Goal: Task Accomplishment & Management: Complete application form

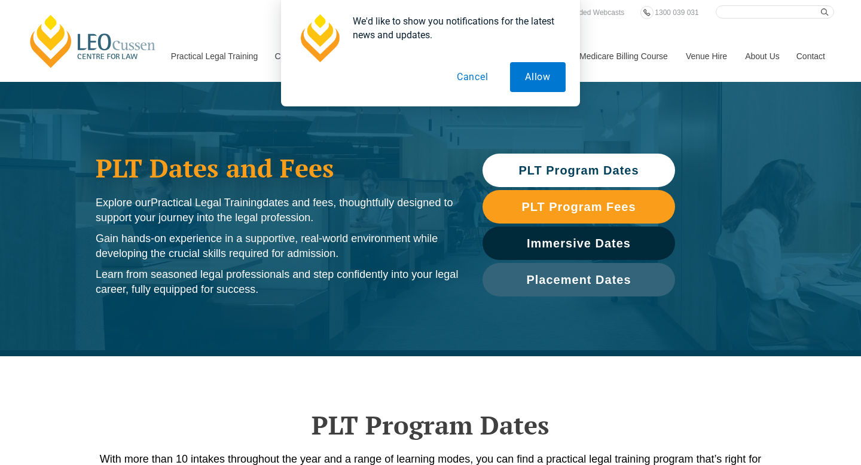
click at [574, 173] on span "PLT Program Dates" at bounding box center [578, 170] width 120 height 12
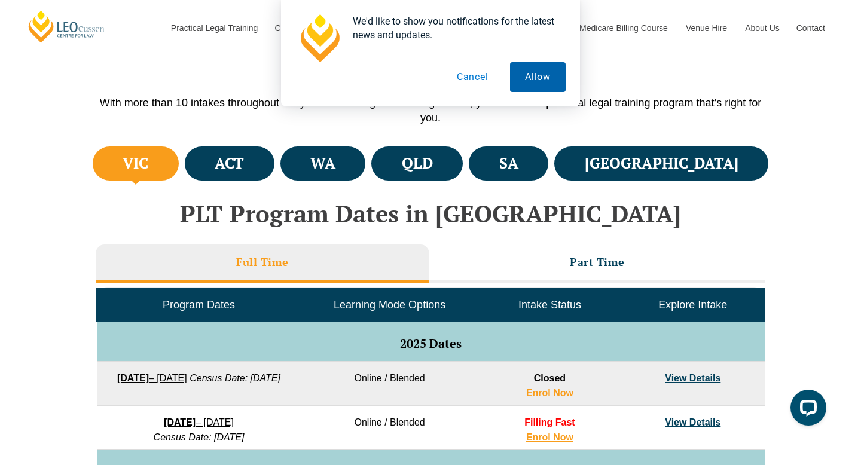
click at [546, 74] on button "Allow" at bounding box center [538, 77] width 56 height 30
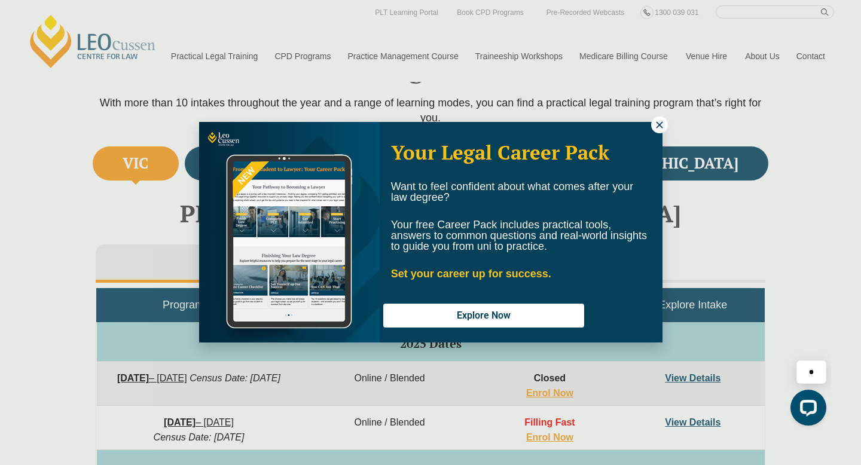
click at [659, 123] on icon at bounding box center [659, 125] width 11 height 11
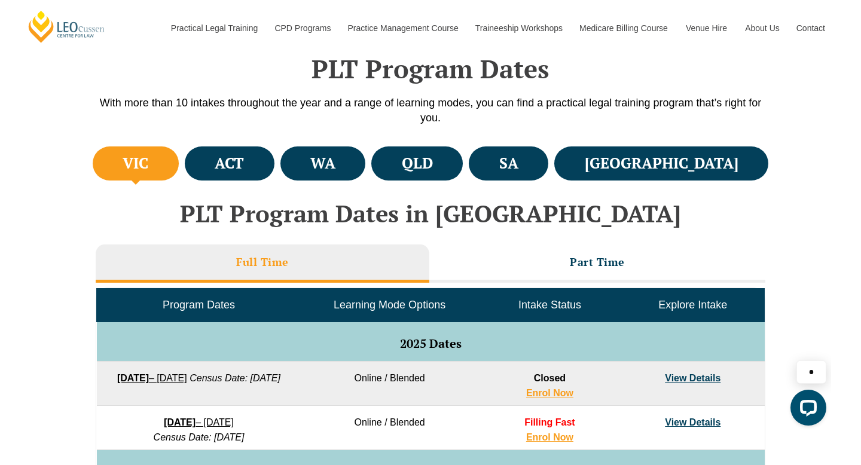
scroll to position [453, 0]
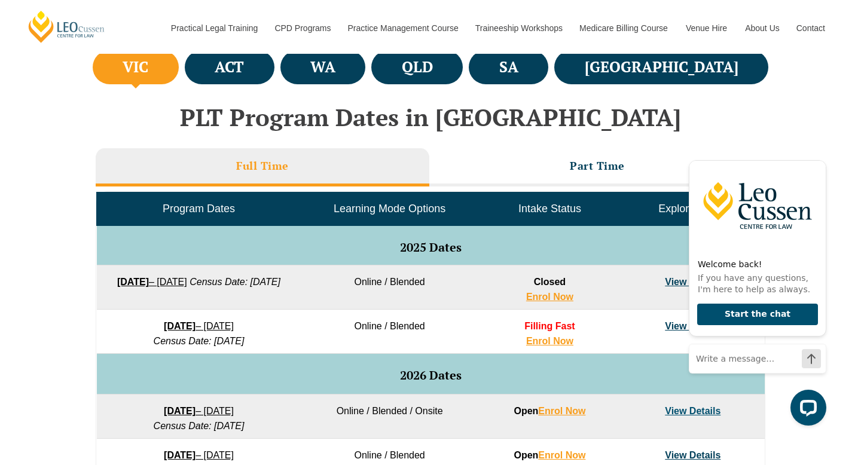
click at [42, 275] on div "VIC ACT WA QLD SA NSW PLT Program Dates in Victoria Full Time Part Time Program…" at bounding box center [430, 401] width 861 height 708
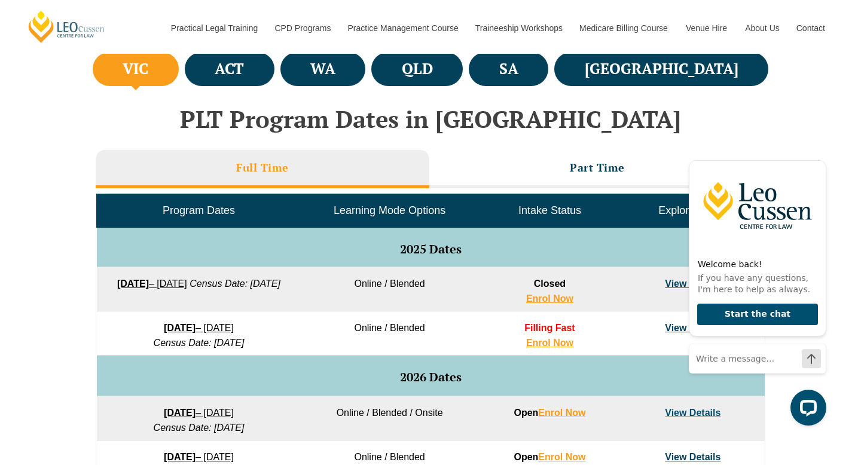
scroll to position [436, 0]
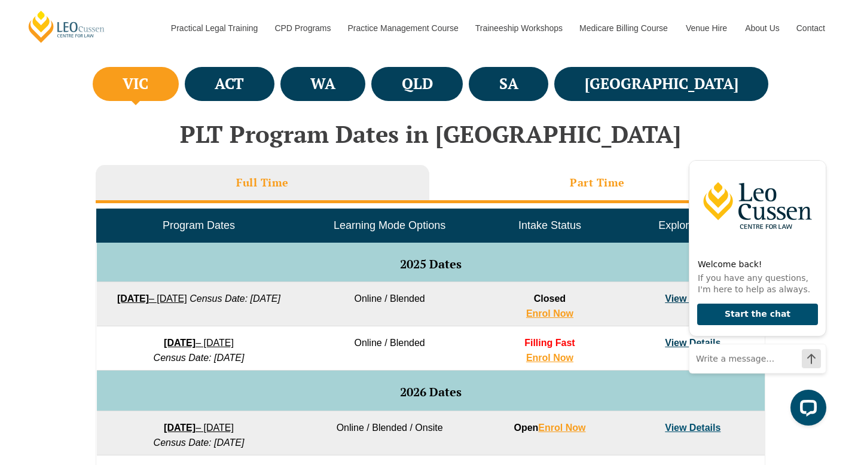
click at [508, 196] on li "Part Time" at bounding box center [597, 184] width 336 height 38
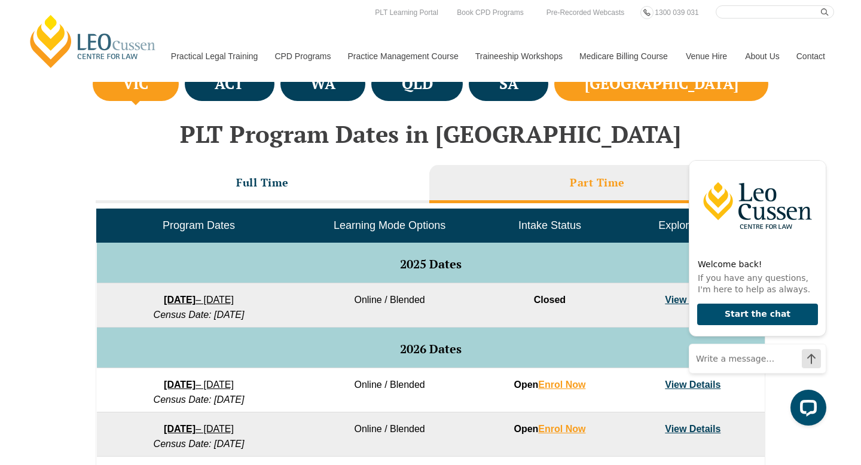
click at [693, 97] on li "NSW" at bounding box center [661, 84] width 214 height 34
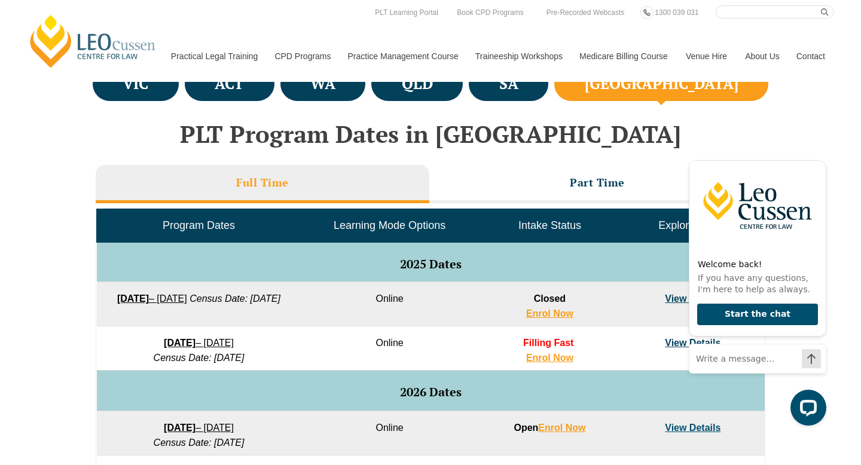
click at [692, 94] on li "NSW" at bounding box center [661, 84] width 214 height 34
click at [610, 191] on li "Part Time" at bounding box center [597, 184] width 336 height 38
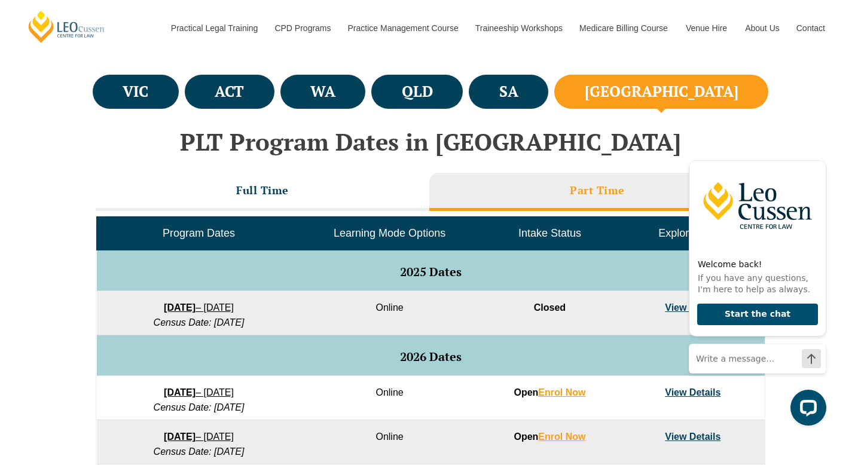
scroll to position [429, 0]
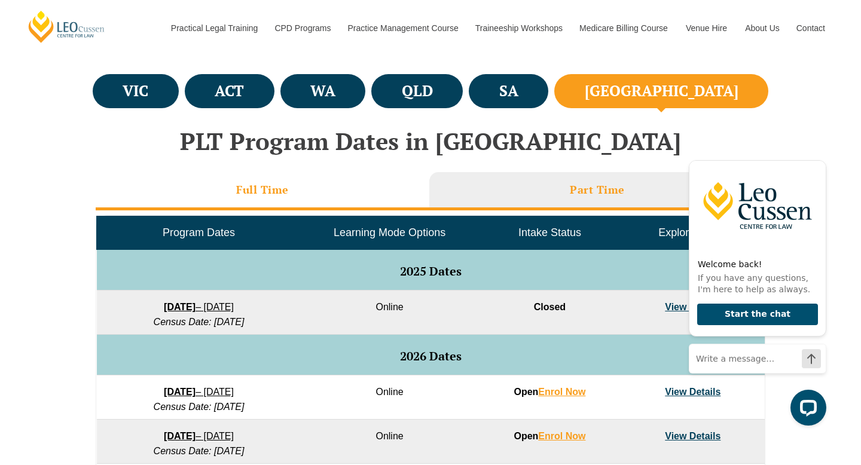
click at [384, 184] on li "Full Time" at bounding box center [263, 191] width 334 height 38
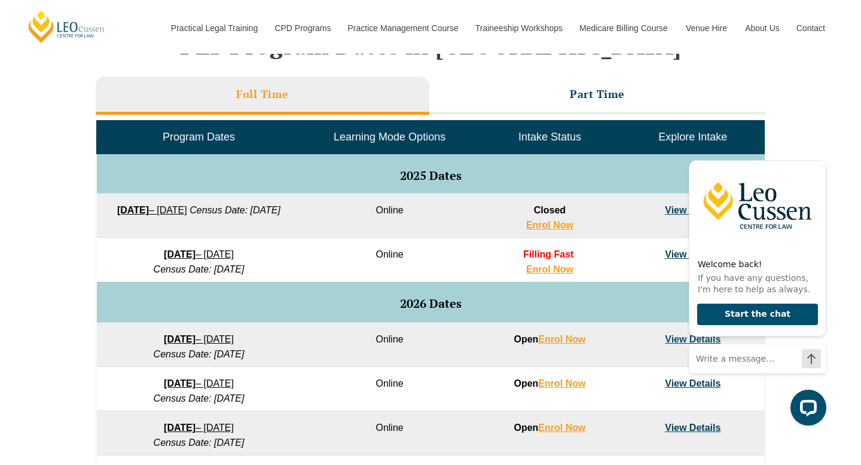
scroll to position [234, 0]
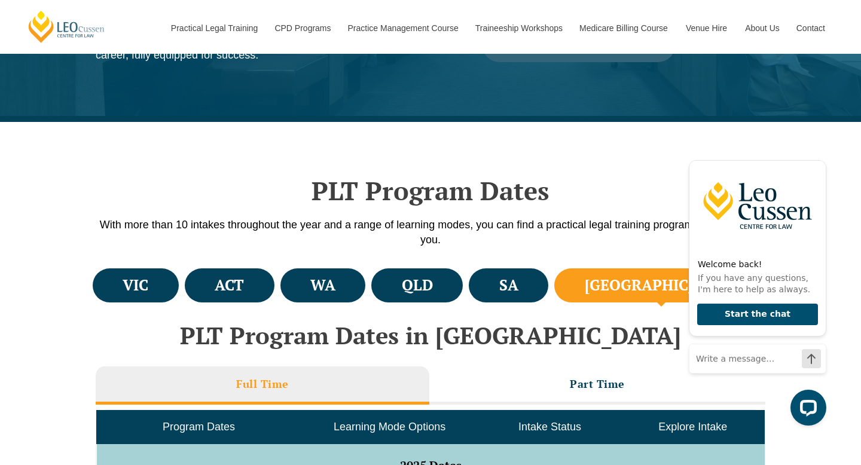
click at [679, 283] on li "NSW" at bounding box center [661, 285] width 214 height 34
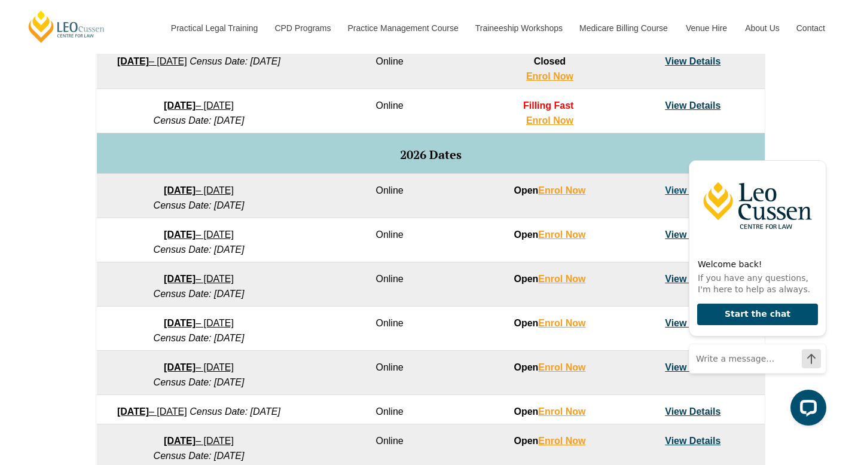
scroll to position [675, 0]
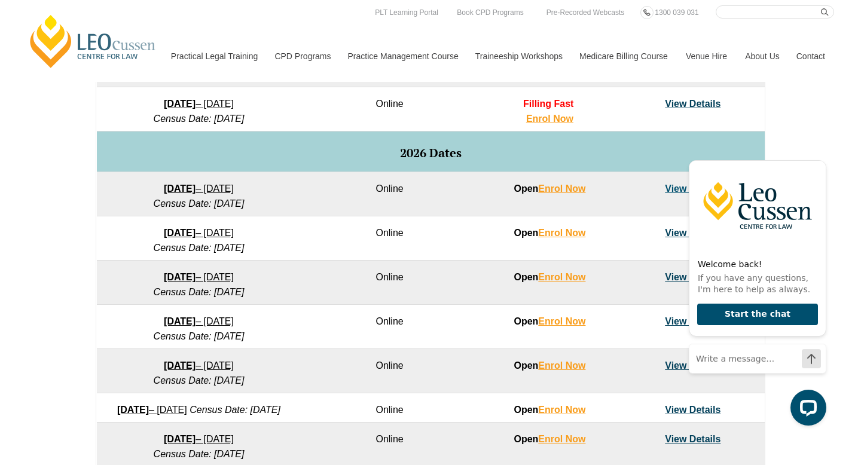
click at [689, 104] on link "View Details" at bounding box center [693, 104] width 56 height 10
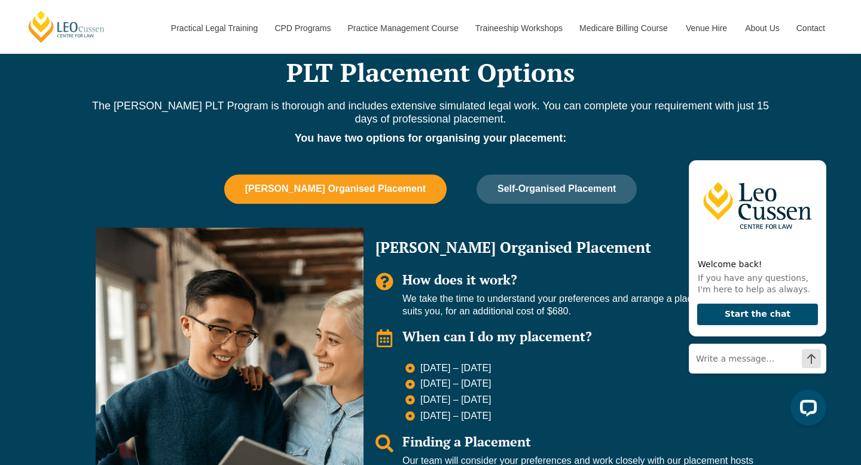
scroll to position [974, 0]
click at [453, 377] on span "6 July – 24 July 2026" at bounding box center [454, 383] width 74 height 13
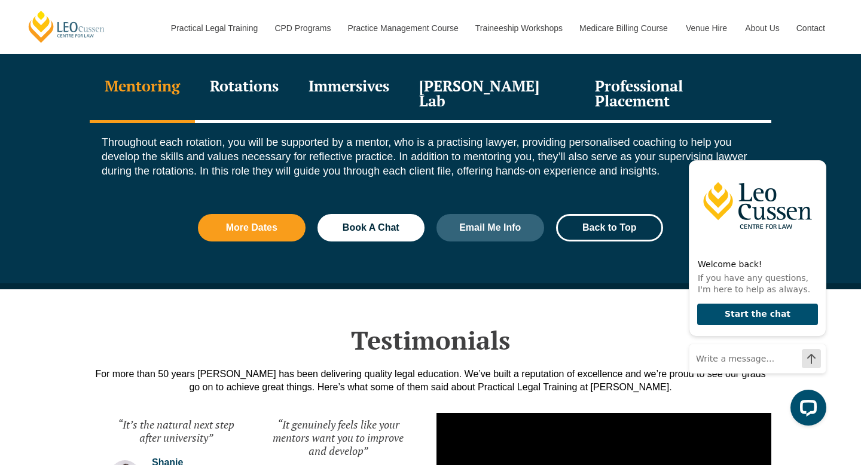
scroll to position [1656, 0]
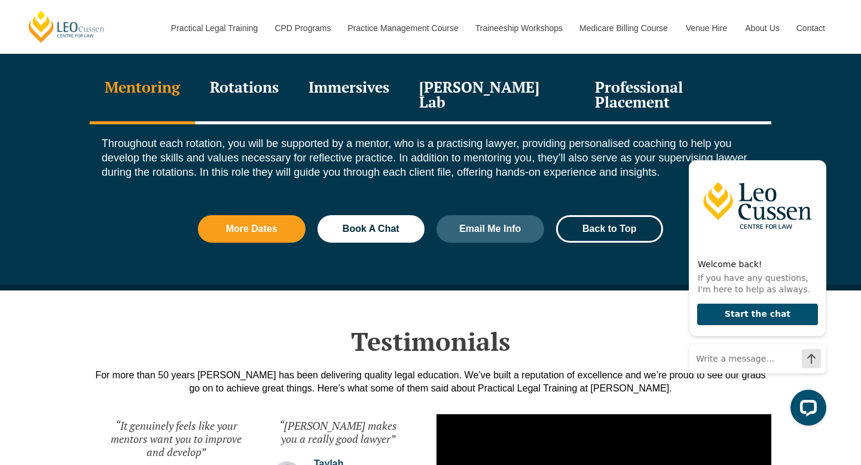
click at [622, 75] on div "Professional Placement" at bounding box center [675, 96] width 191 height 57
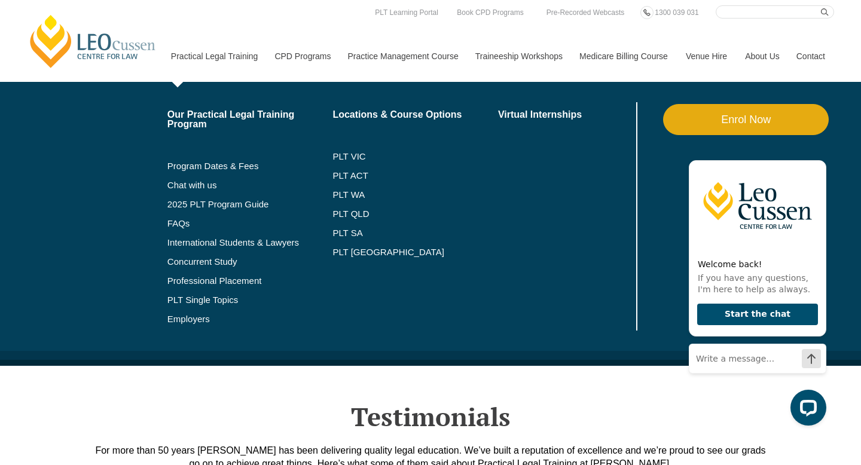
click at [227, 62] on link "Practical Legal Training" at bounding box center [214, 55] width 104 height 51
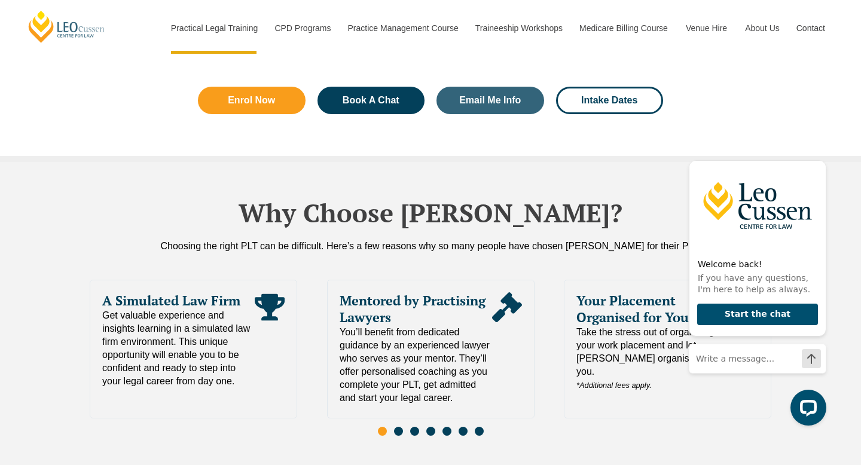
scroll to position [2336, 0]
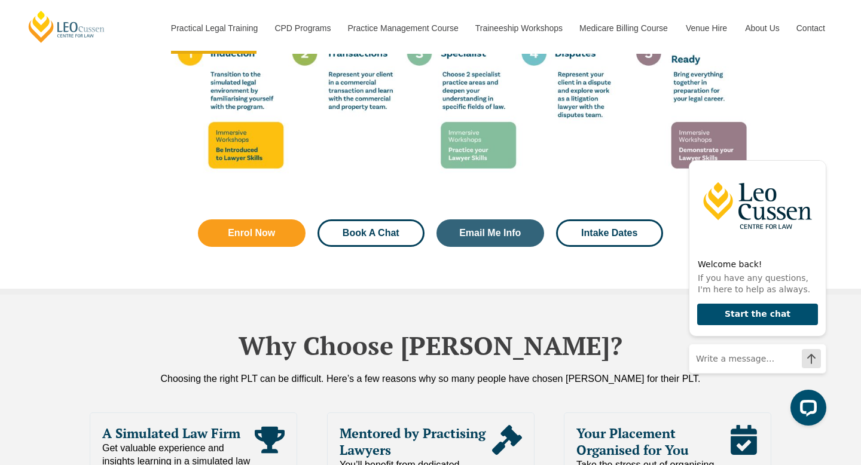
click at [395, 219] on link "Book A Chat" at bounding box center [371, 233] width 108 height 28
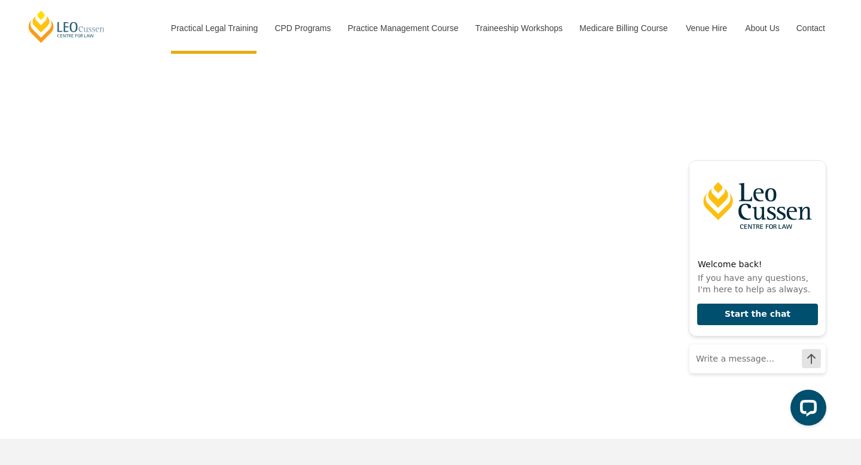
scroll to position [3798, 0]
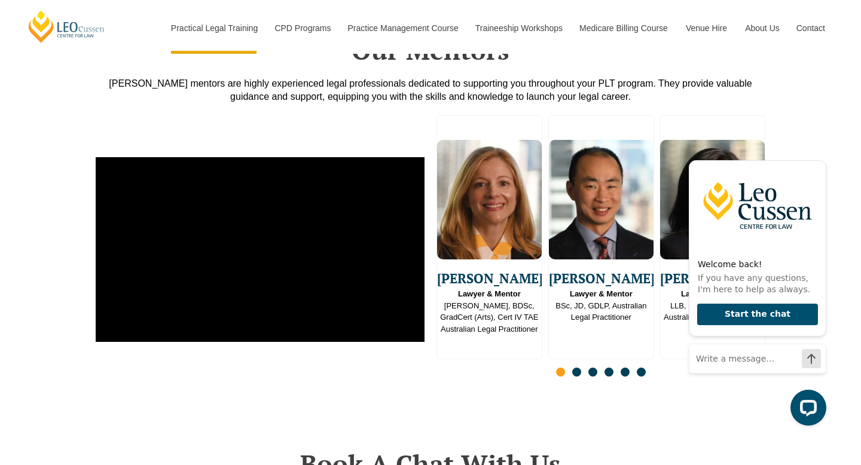
scroll to position [3019, 0]
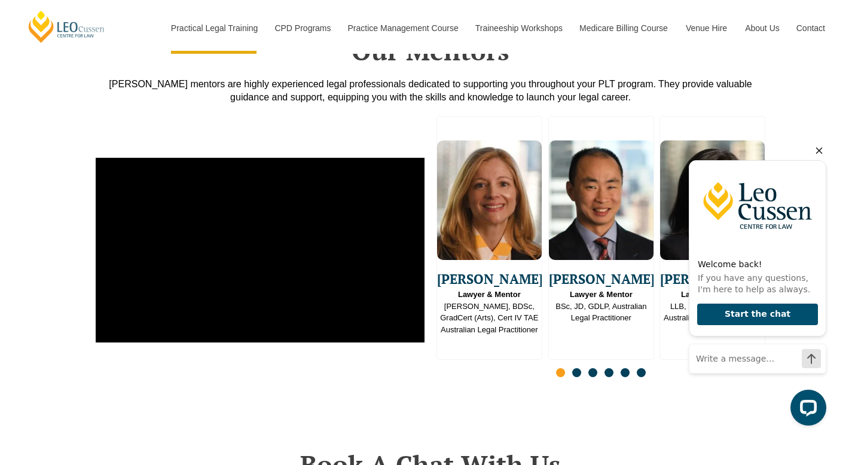
click at [819, 147] on icon "Hide greeting" at bounding box center [819, 150] width 14 height 14
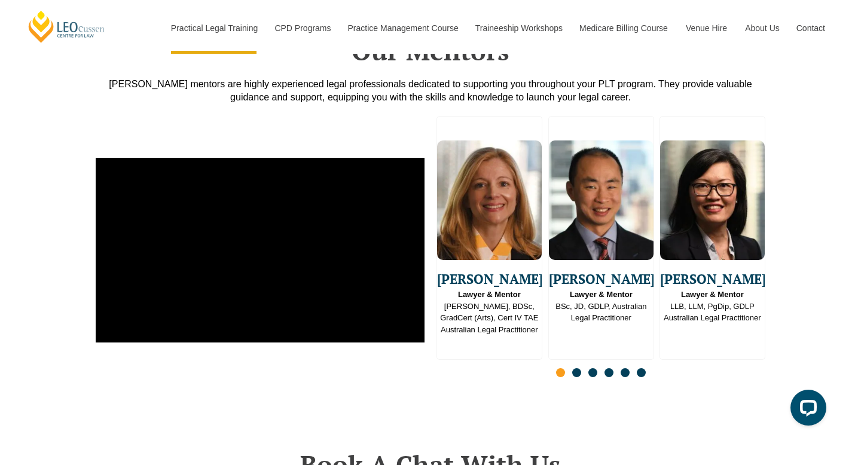
click at [575, 368] on span "Go to slide 2" at bounding box center [576, 372] width 9 height 9
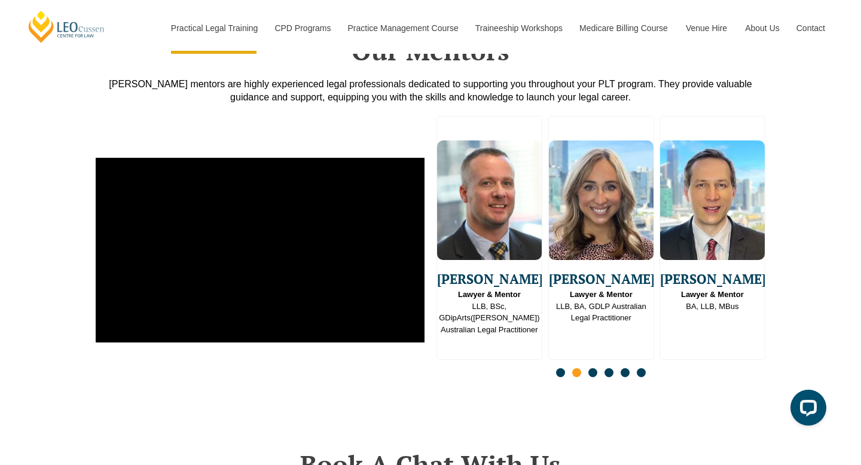
click at [595, 368] on span "Go to slide 3" at bounding box center [592, 372] width 9 height 9
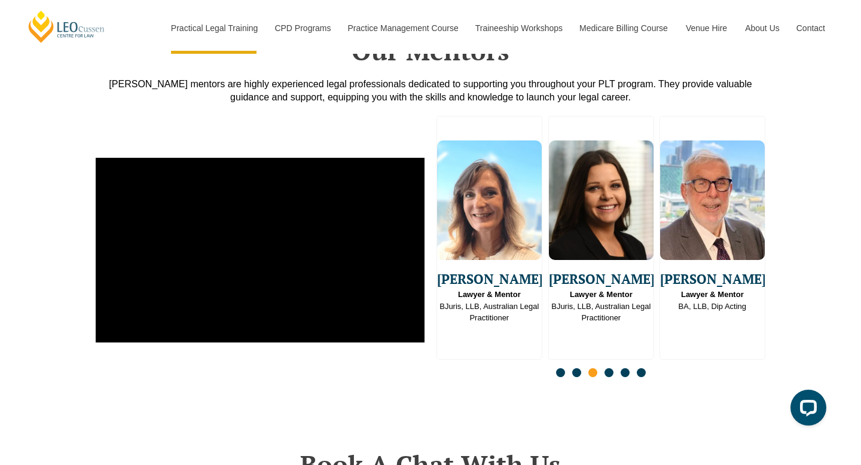
click at [610, 368] on span "Go to slide 4" at bounding box center [608, 372] width 9 height 9
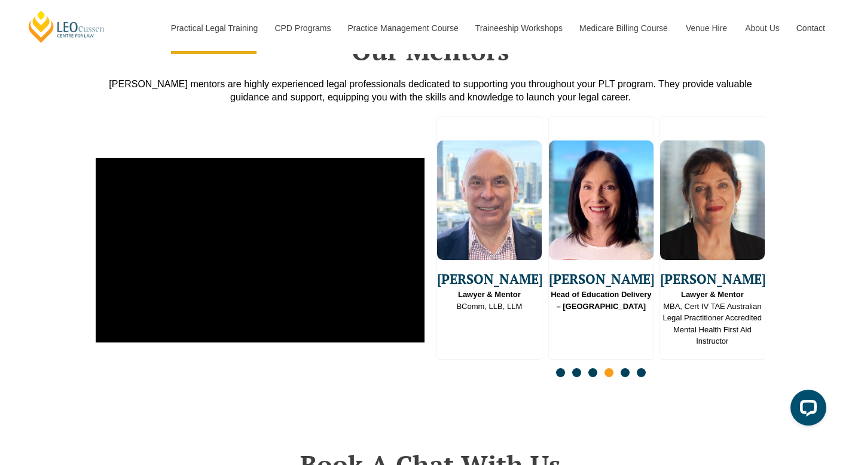
click at [625, 368] on span "Go to slide 5" at bounding box center [625, 372] width 9 height 9
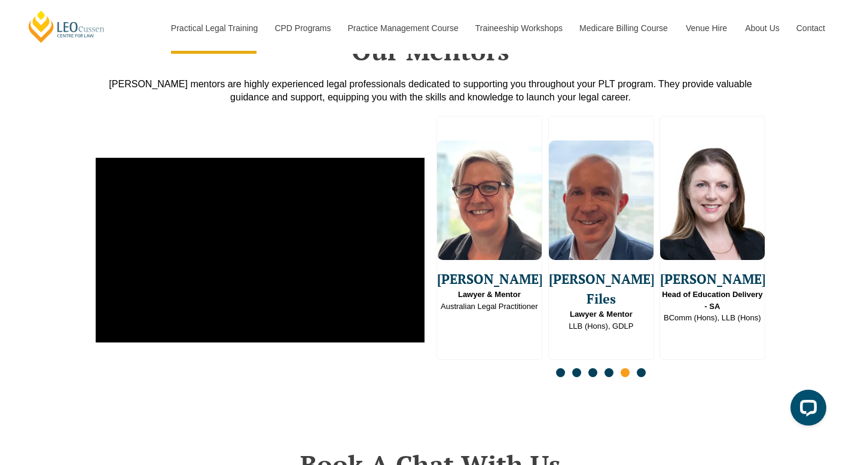
click at [637, 367] on div "Slides" at bounding box center [600, 374] width 329 height 14
click at [641, 368] on span "Go to slide 6" at bounding box center [641, 372] width 9 height 9
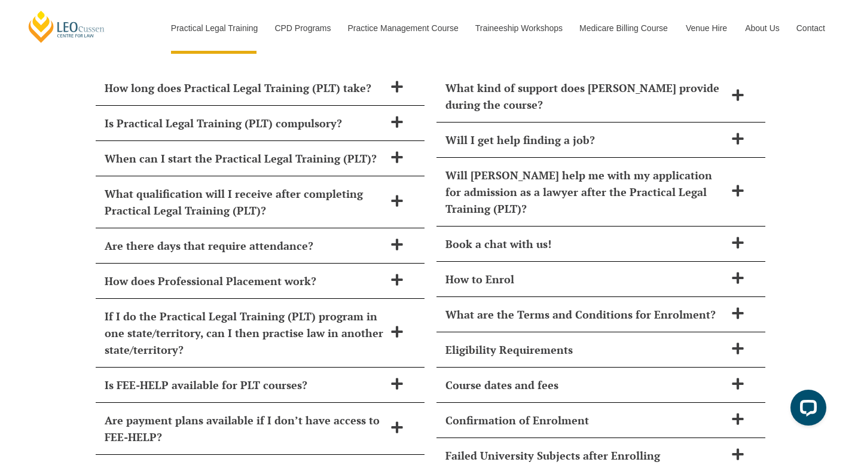
scroll to position [4926, 0]
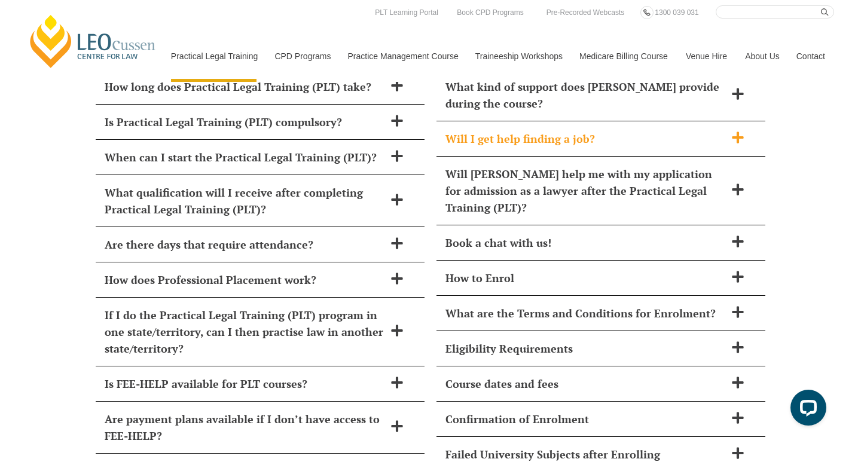
click at [581, 130] on h2 "Will I get help finding a job?" at bounding box center [585, 138] width 280 height 17
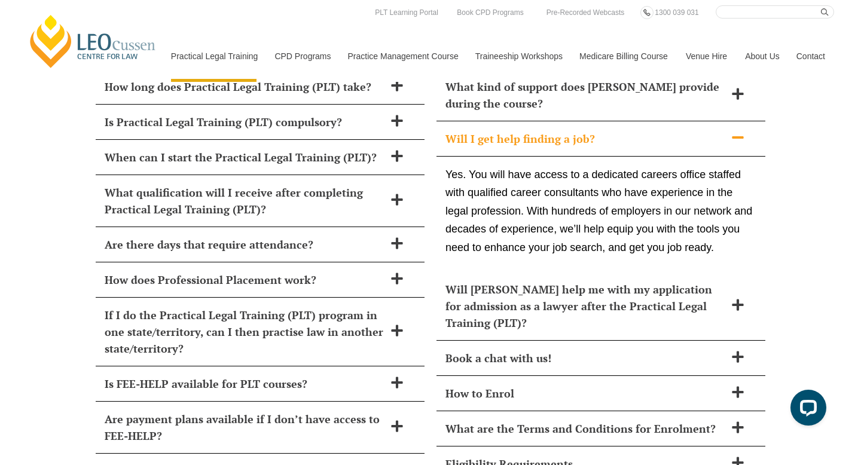
click at [581, 130] on h2 "Will I get help finding a job?" at bounding box center [585, 138] width 280 height 17
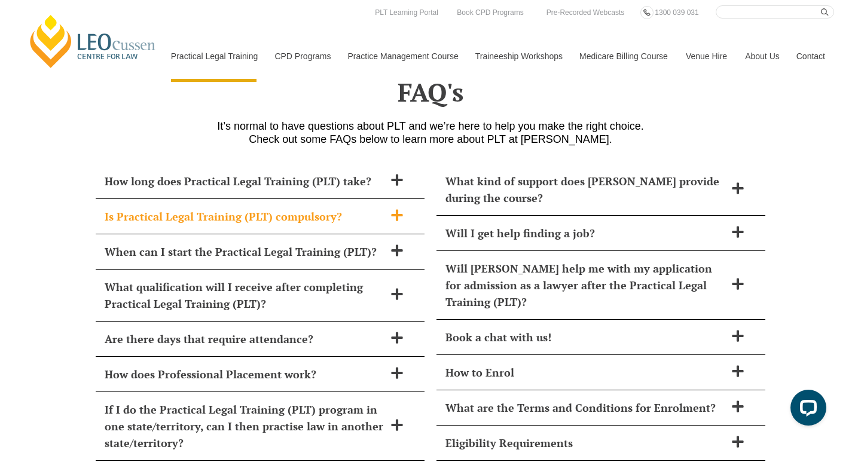
scroll to position [4829, 0]
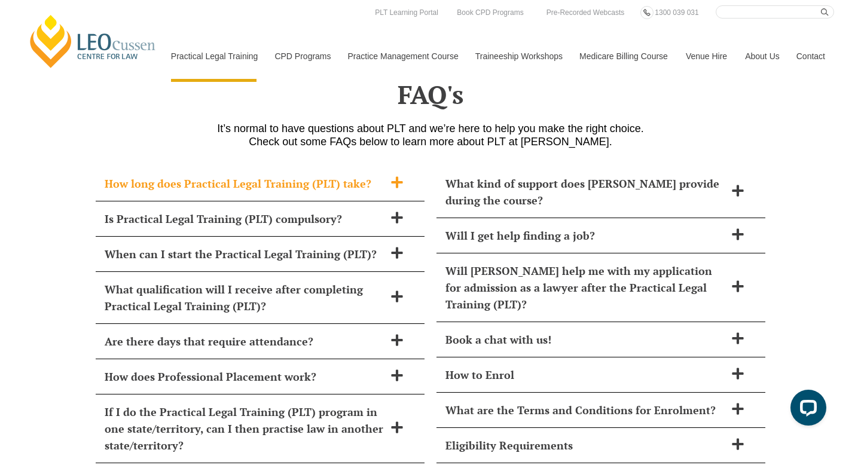
click at [299, 175] on h2 "How long does Practical Legal Training (PLT) take?" at bounding box center [245, 183] width 280 height 17
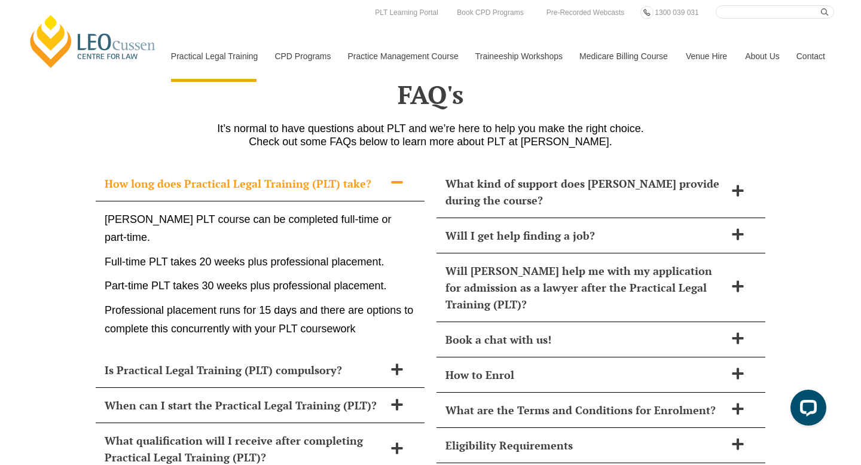
click at [299, 175] on h2 "How long does Practical Legal Training (PLT) take?" at bounding box center [245, 183] width 280 height 17
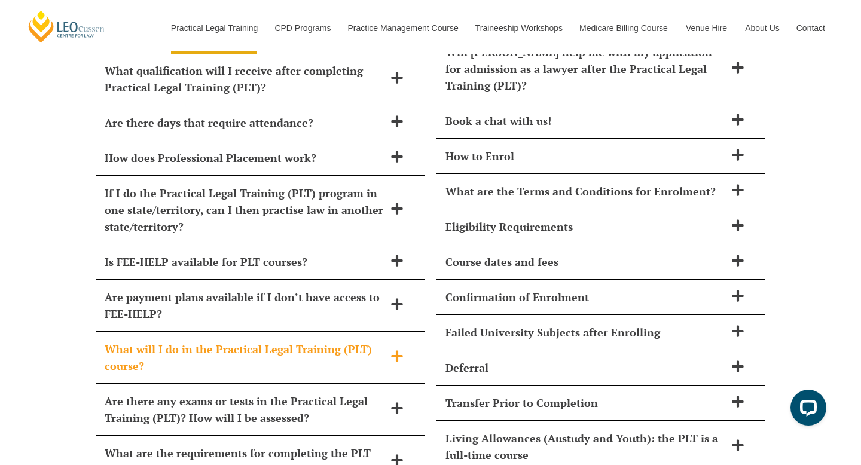
scroll to position [5079, 0]
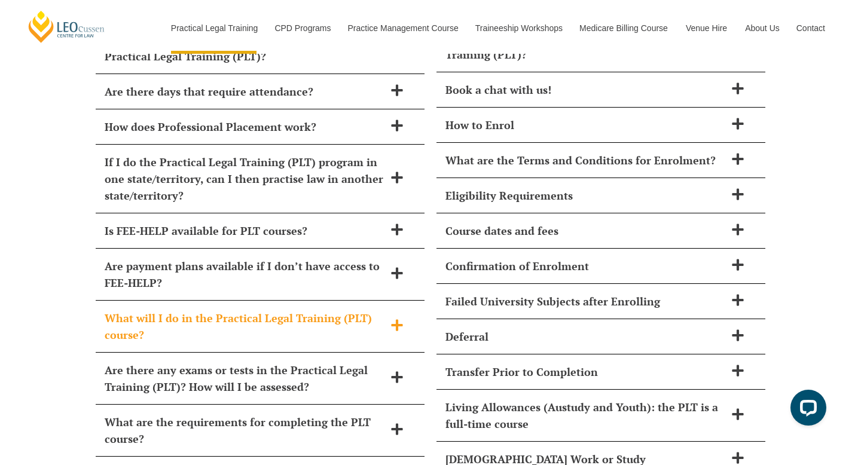
click at [310, 310] on h2 "What will I do in the Practical Legal Training (PLT) course?" at bounding box center [245, 326] width 280 height 33
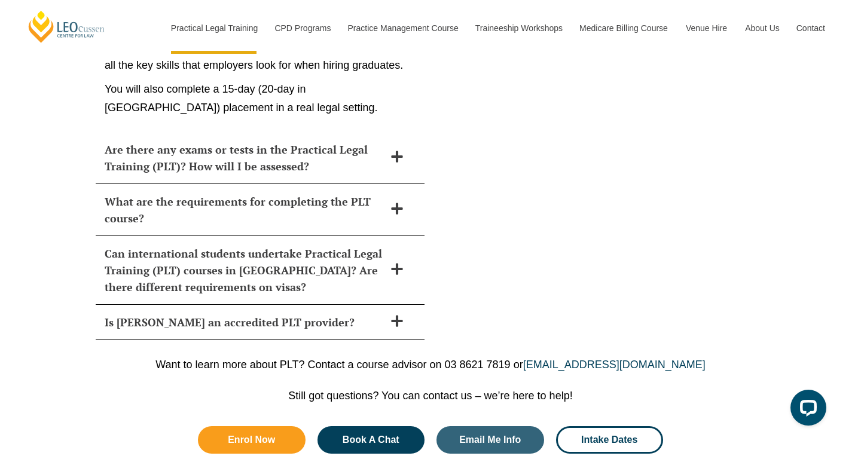
scroll to position [5804, 0]
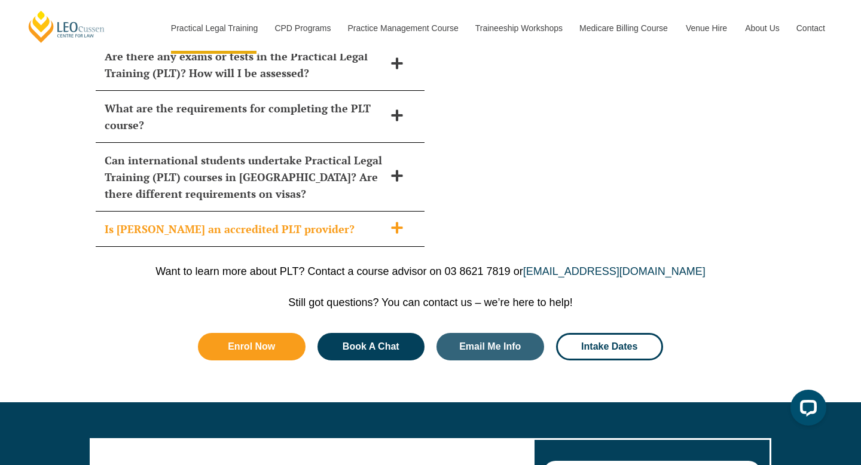
click at [300, 221] on h2 "Is Leo Cussen an accredited PLT provider?" at bounding box center [245, 229] width 280 height 17
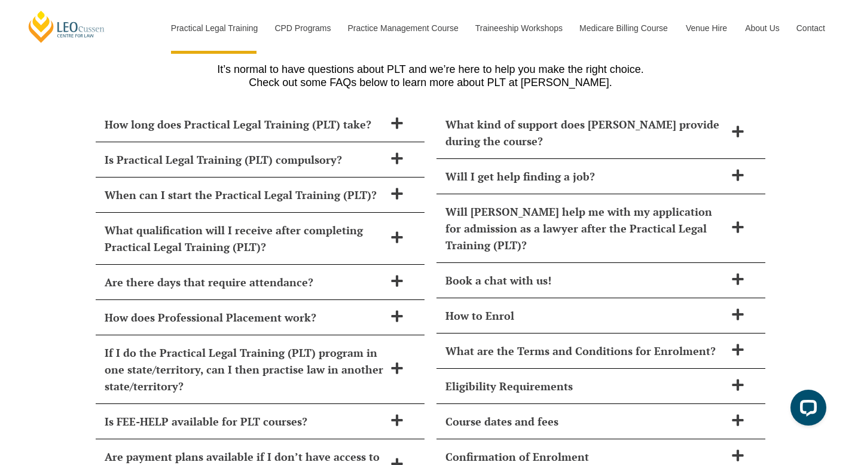
scroll to position [4825, 0]
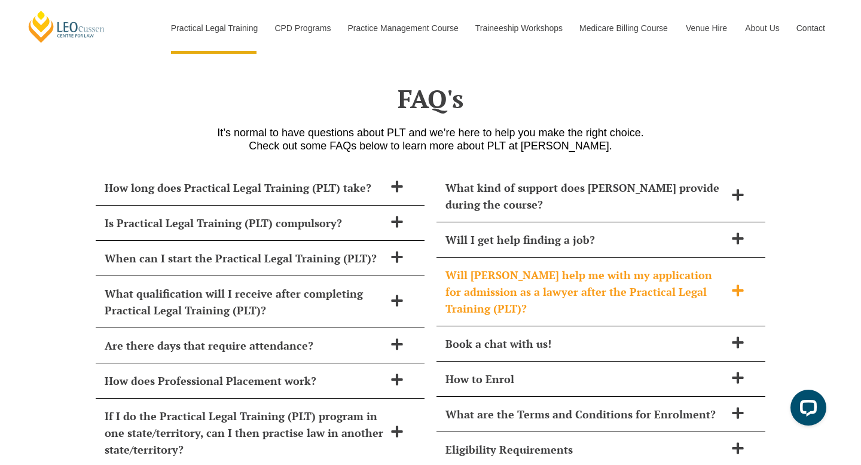
click at [579, 267] on h2 "Will Leo Cussen help me with my application for admission as a lawyer after the…" at bounding box center [585, 292] width 280 height 50
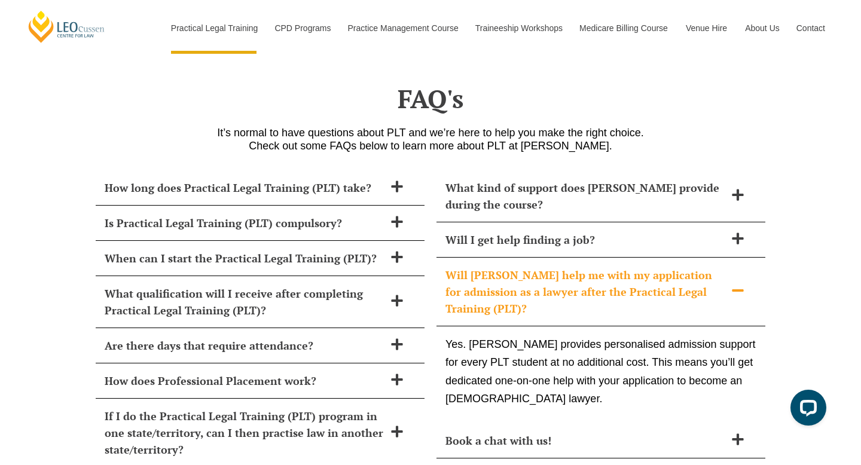
click at [579, 267] on h2 "Will [PERSON_NAME] help me with my application for admission as a lawyer after …" at bounding box center [585, 292] width 280 height 50
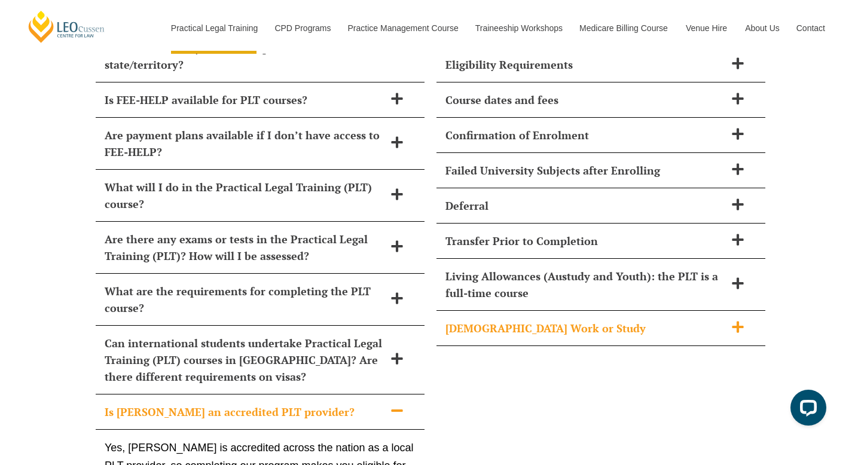
scroll to position [5212, 0]
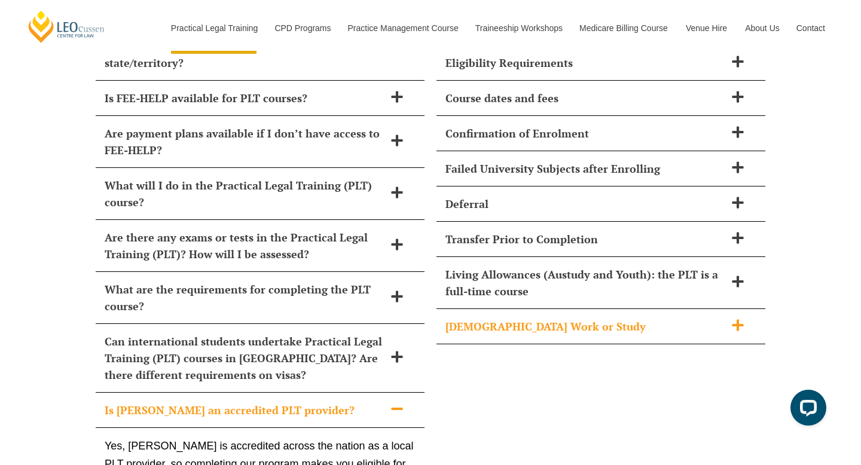
click at [548, 318] on h2 "Part-Time Work or Study" at bounding box center [585, 326] width 280 height 17
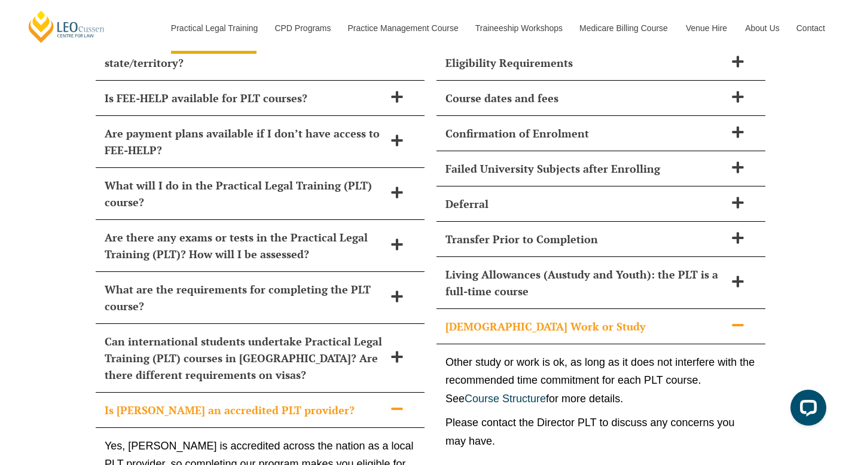
click at [548, 318] on h2 "[DEMOGRAPHIC_DATA] Work or Study" at bounding box center [585, 326] width 280 height 17
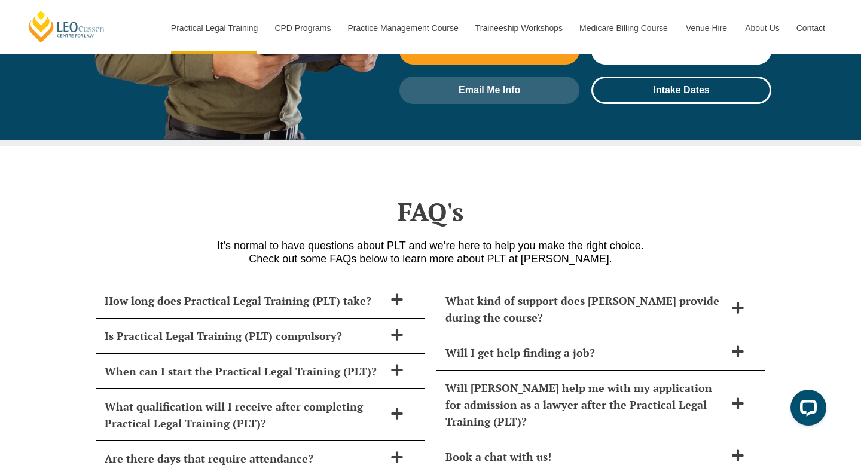
scroll to position [4710, 0]
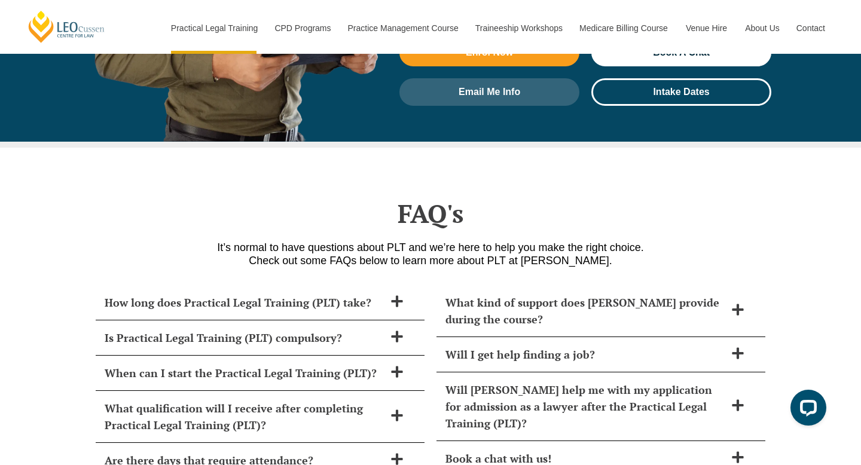
click at [548, 294] on h2 "What kind of support does [PERSON_NAME] provide during the course?" at bounding box center [585, 310] width 280 height 33
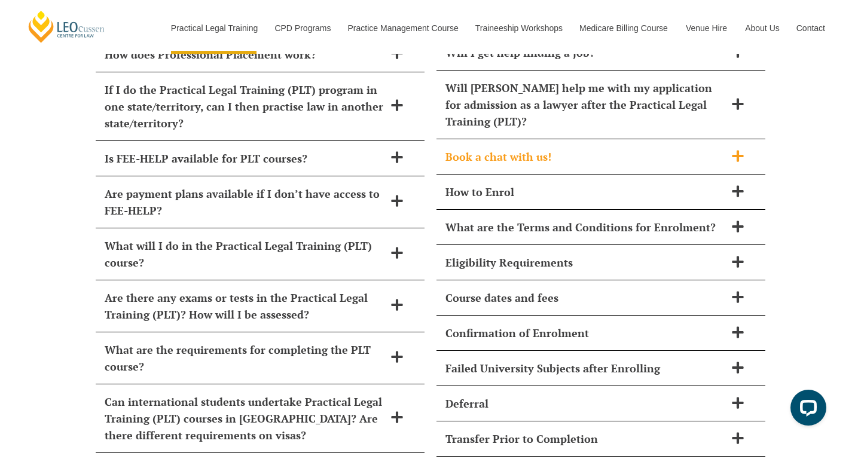
scroll to position [5152, 0]
click at [576, 253] on h2 "Eligibility Requirements" at bounding box center [585, 261] width 280 height 17
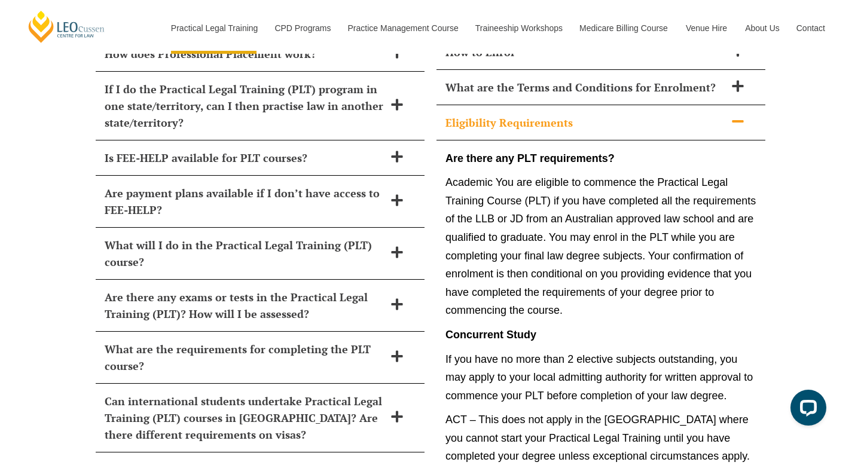
click at [539, 114] on h2 "Eligibility Requirements" at bounding box center [585, 122] width 280 height 17
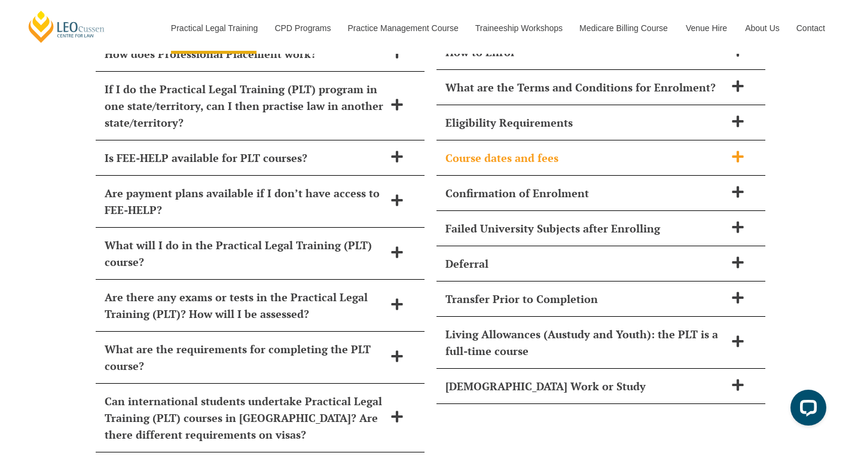
click at [567, 140] on div "Course dates and fees" at bounding box center [600, 157] width 329 height 35
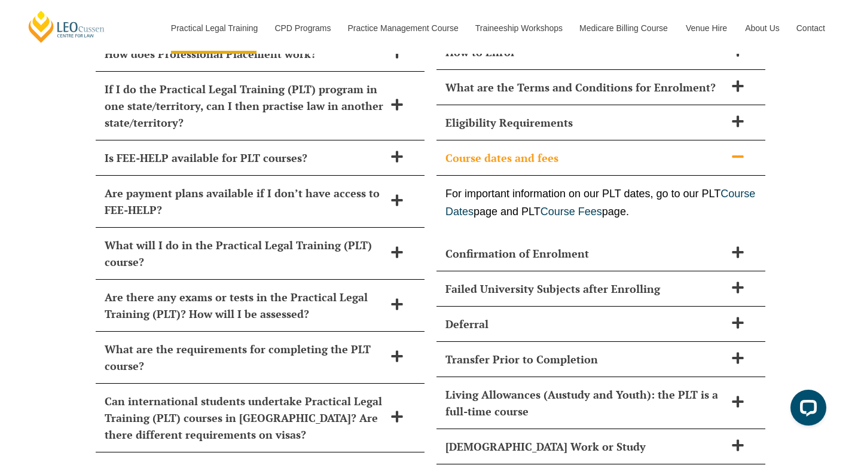
click at [567, 140] on div "Course dates and fees" at bounding box center [600, 157] width 329 height 35
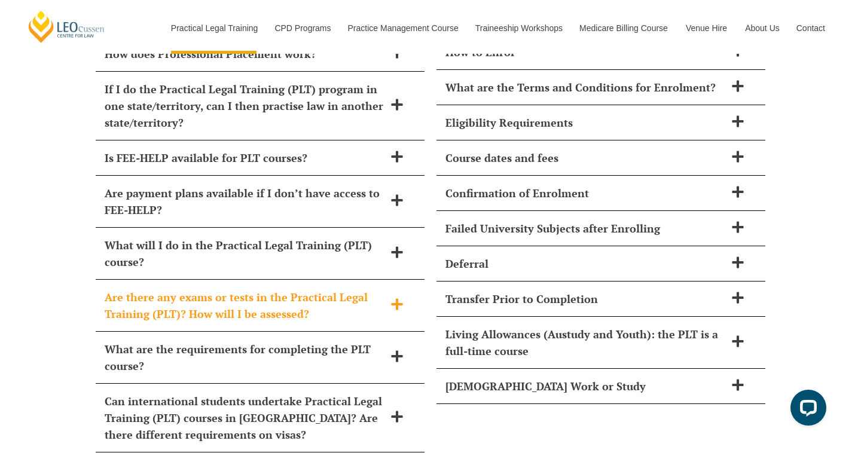
click at [343, 289] on h2 "Are there any exams or tests in the Practical Legal Training (PLT)? How will I …" at bounding box center [245, 305] width 280 height 33
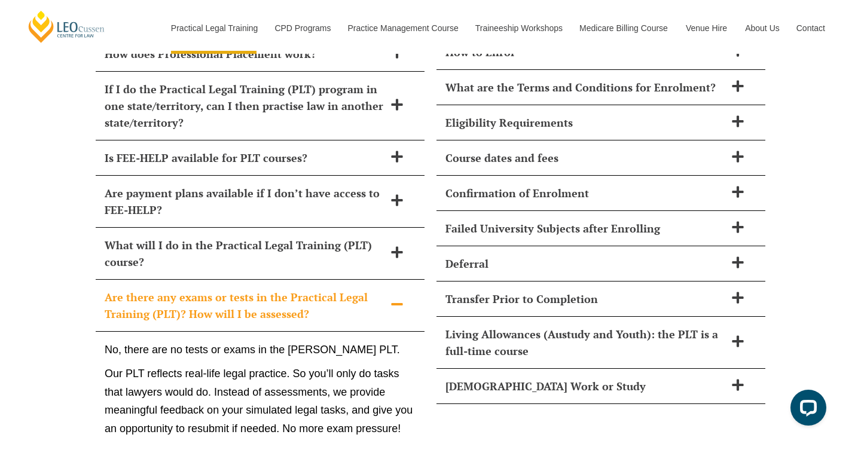
click at [343, 289] on h2 "Are there any exams or tests in the Practical Legal Training (PLT)? How will I …" at bounding box center [245, 305] width 280 height 33
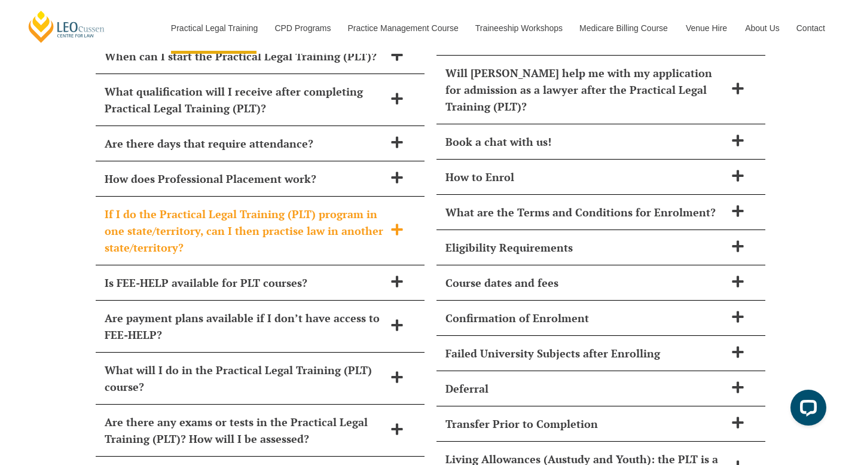
scroll to position [5027, 0]
click at [350, 162] on div "How does Professional Placement work?" at bounding box center [260, 179] width 329 height 35
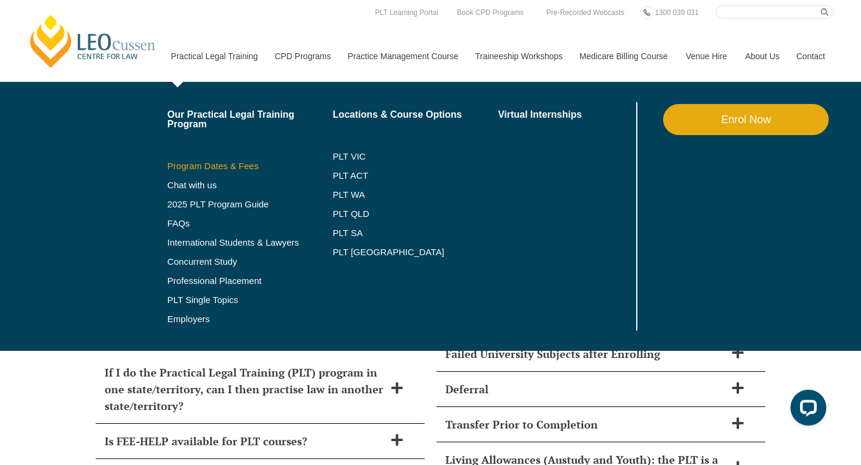
click at [198, 169] on link "Program Dates & Fees" at bounding box center [250, 166] width 166 height 10
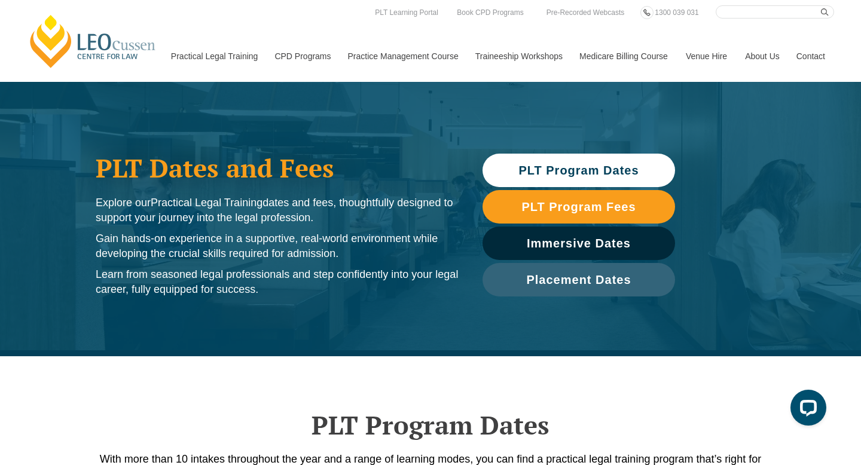
click at [517, 161] on link "PLT Program Dates" at bounding box center [578, 170] width 193 height 33
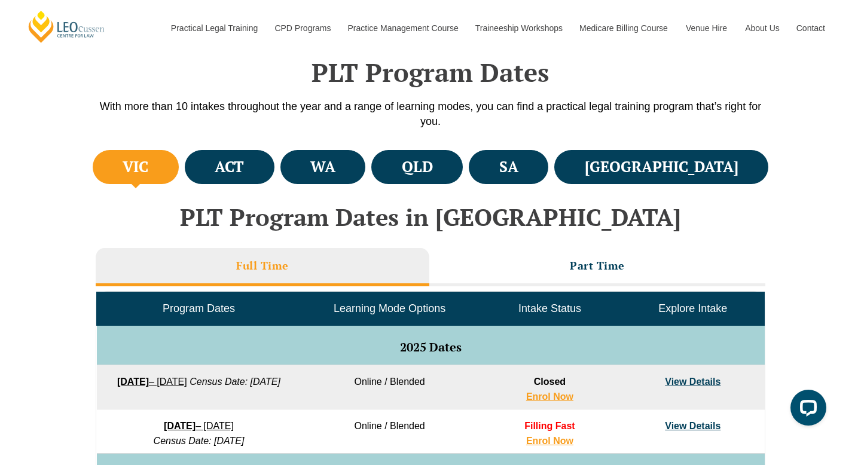
scroll to position [356, 0]
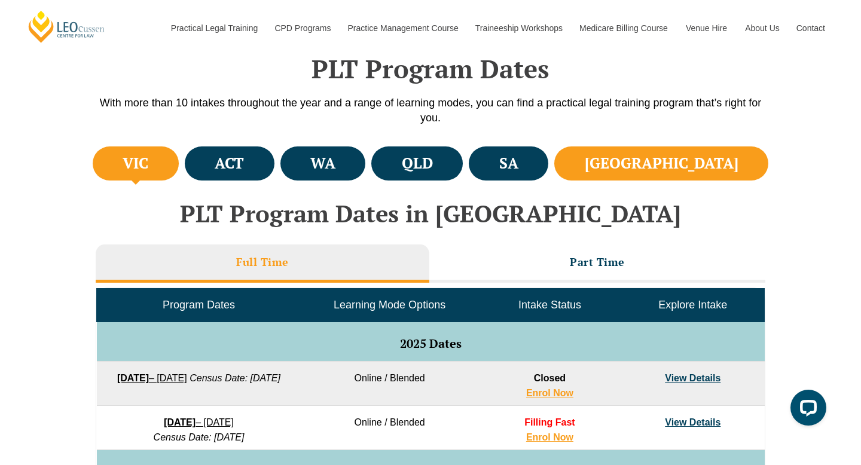
click at [694, 149] on li "[GEOGRAPHIC_DATA]" at bounding box center [661, 163] width 214 height 34
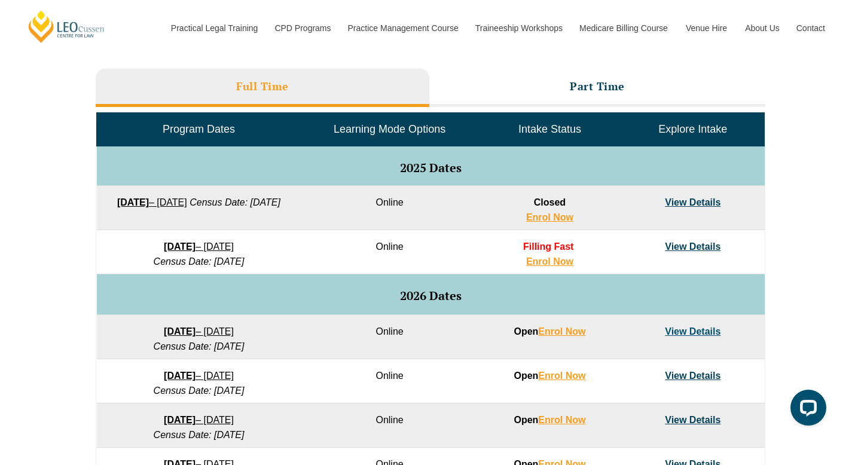
scroll to position [540, 0]
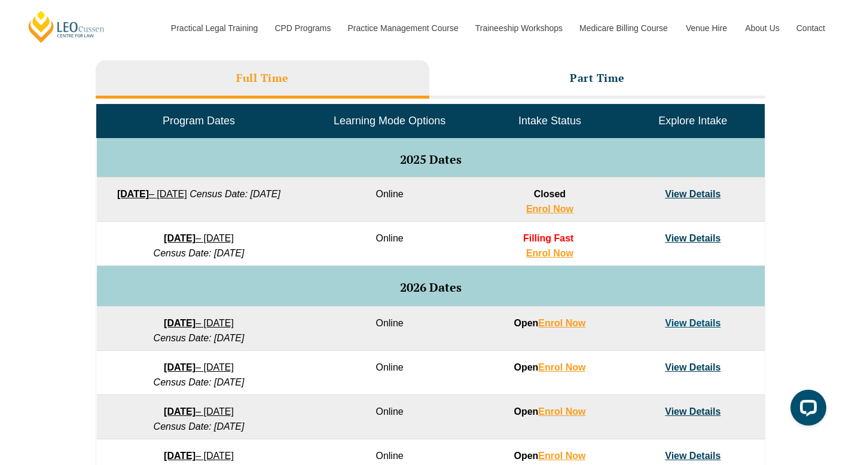
click at [684, 238] on link "View Details" at bounding box center [693, 238] width 56 height 10
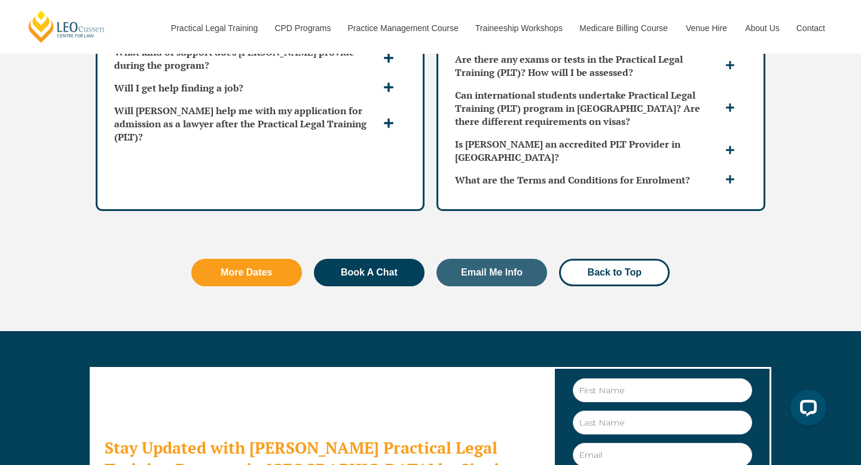
scroll to position [3682, 0]
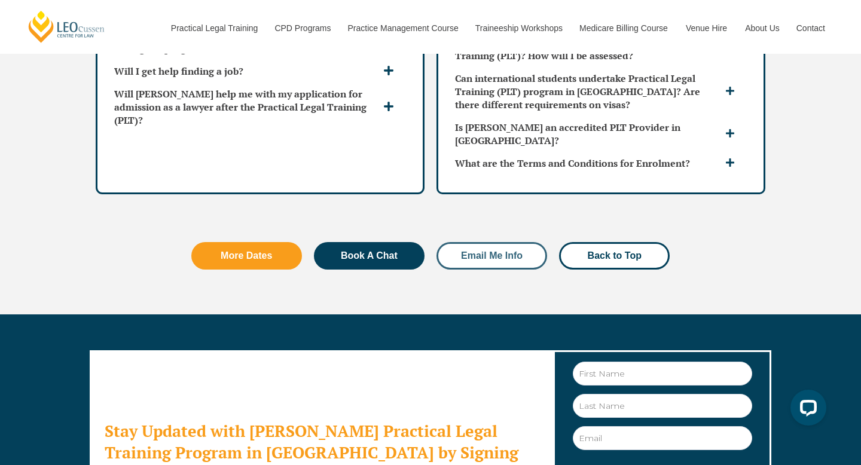
click at [508, 251] on span "Email Me Info" at bounding box center [492, 256] width 62 height 10
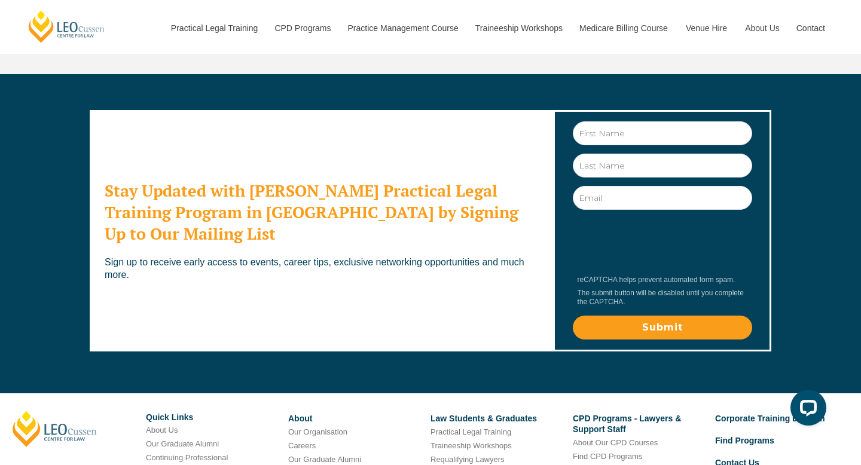
scroll to position [3920, 0]
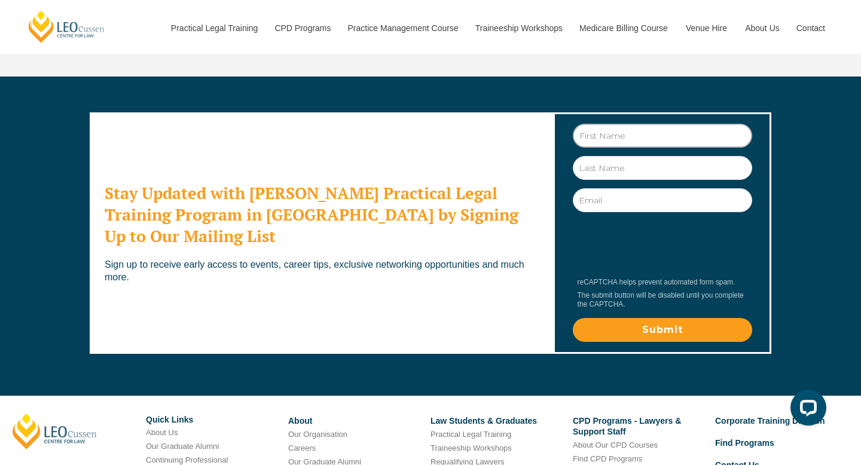
click at [589, 124] on input "First Name" at bounding box center [662, 136] width 179 height 24
type input "[PERSON_NAME]"
type input "[PERSON_NAME][EMAIL_ADDRESS][DOMAIN_NAME]"
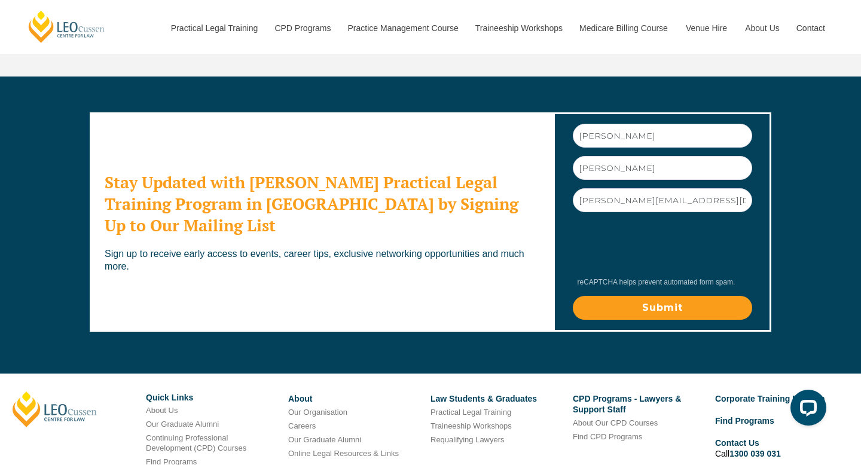
click at [609, 296] on input "Submit" at bounding box center [662, 308] width 179 height 24
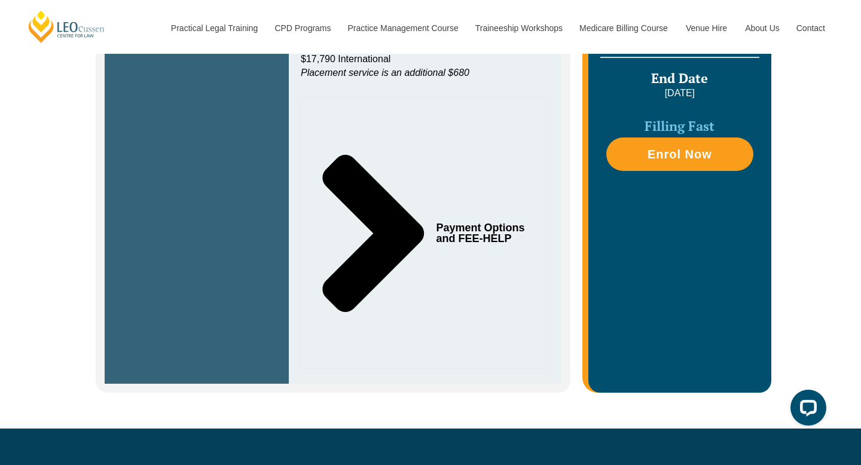
scroll to position [547, 0]
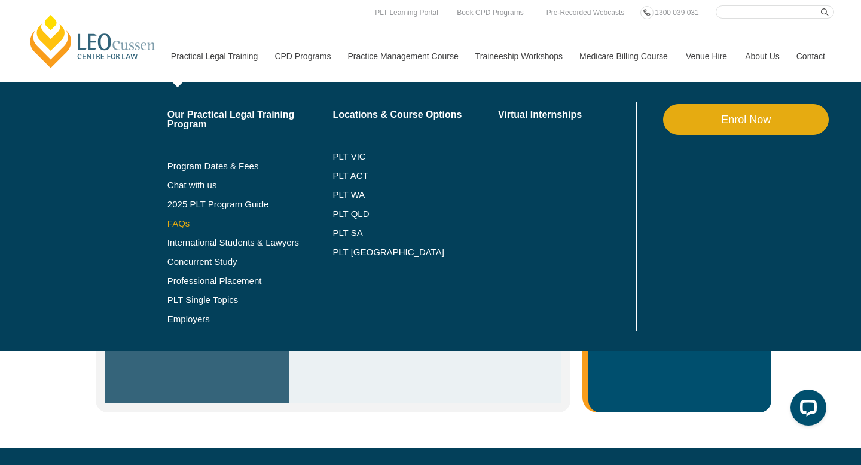
click at [167, 221] on link "FAQs" at bounding box center [250, 224] width 166 height 10
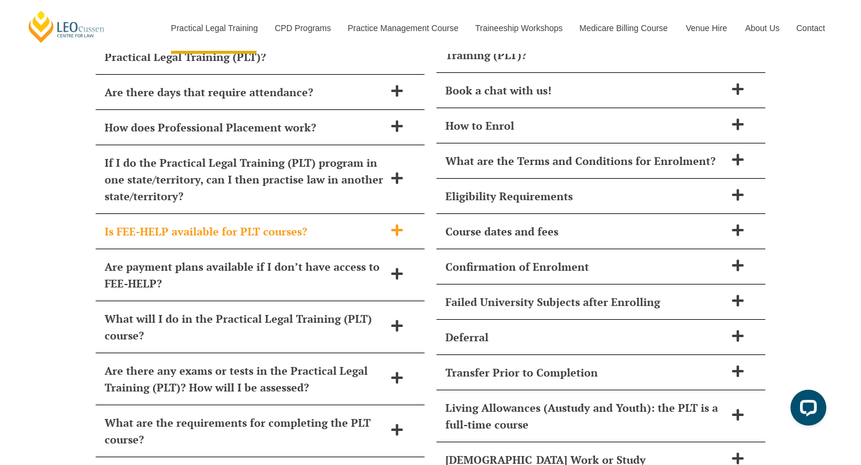
scroll to position [5080, 0]
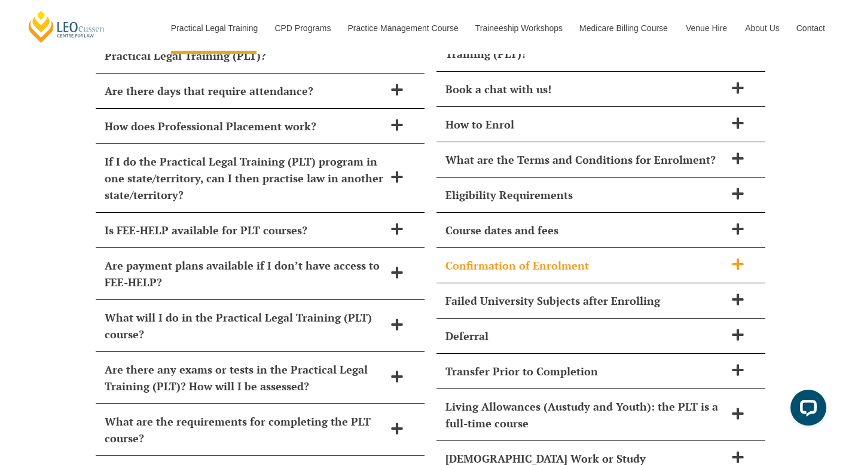
click at [523, 248] on div "Confirmation of Enrolment" at bounding box center [600, 265] width 329 height 35
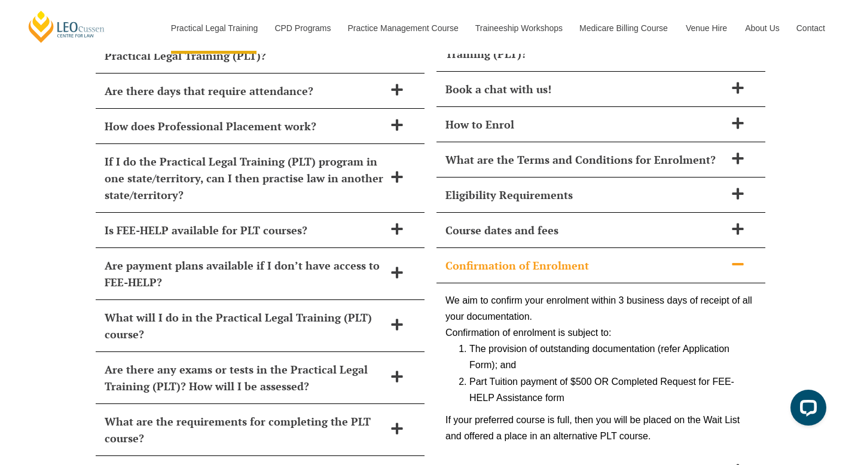
click at [526, 248] on div "Confirmation of Enrolment" at bounding box center [600, 265] width 329 height 35
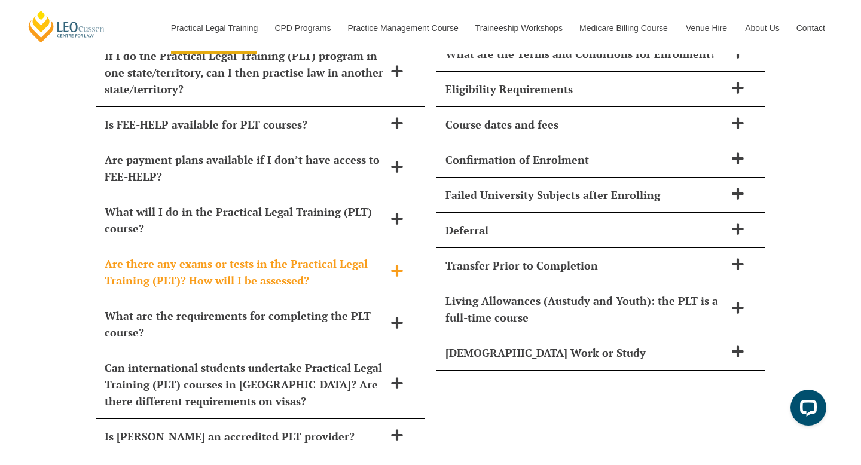
scroll to position [5199, 0]
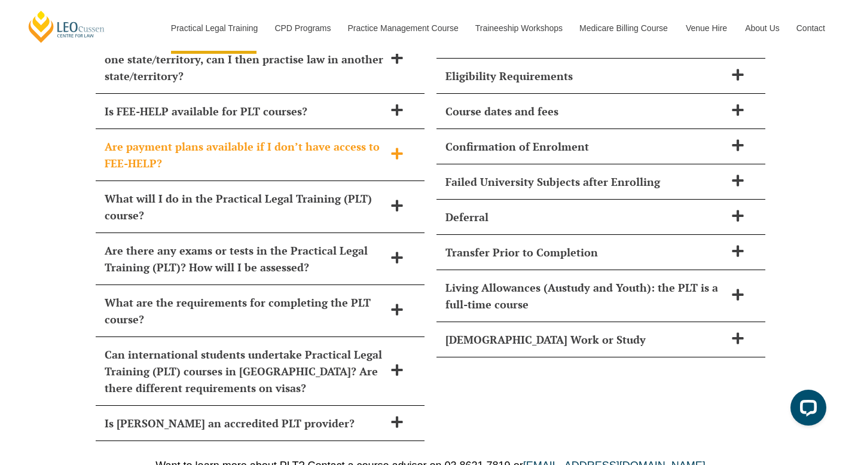
click at [311, 138] on h2 "Are payment plans available if I don’t have access to FEE-HELP?" at bounding box center [245, 154] width 280 height 33
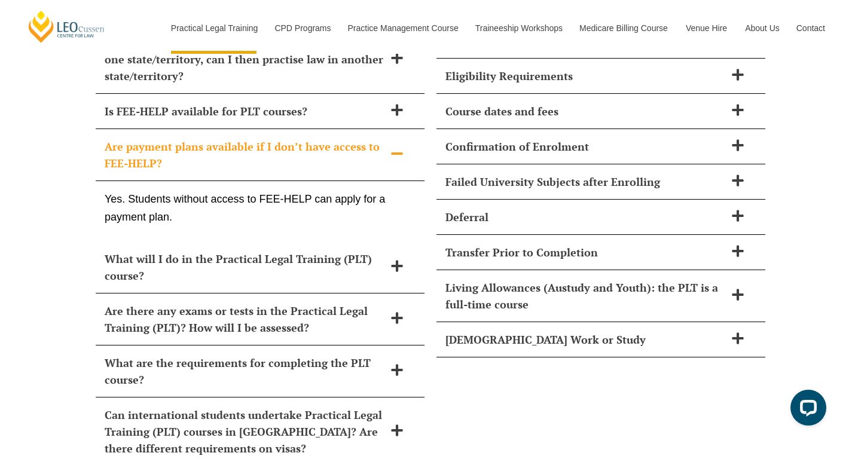
click at [311, 138] on h2 "Are payment plans available if I don’t have access to FEE-HELP?" at bounding box center [245, 154] width 280 height 33
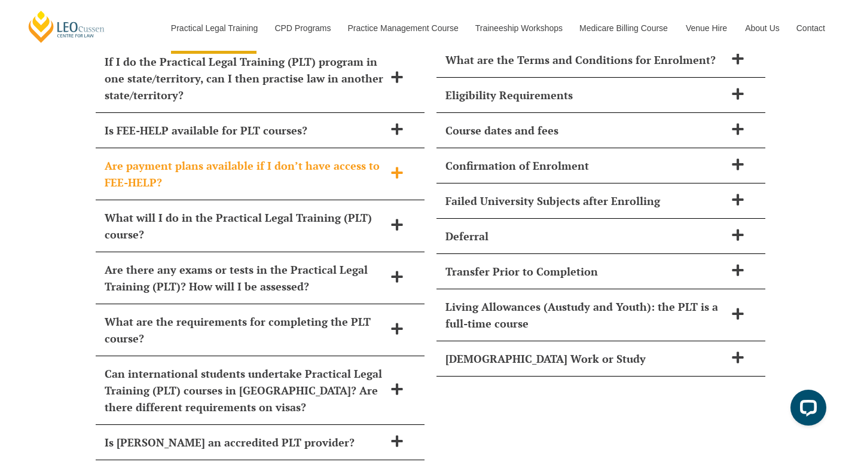
scroll to position [5173, 0]
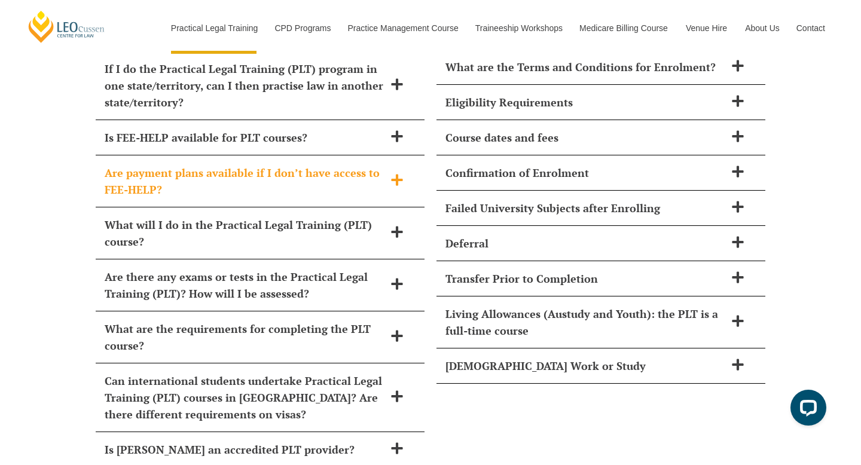
click at [311, 120] on div "Is FEE-HELP available for PLT courses?" at bounding box center [260, 137] width 329 height 35
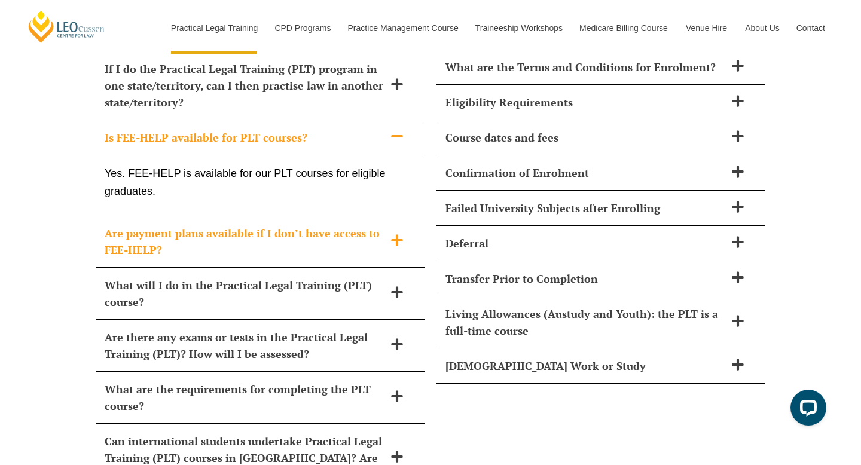
click at [311, 120] on div "Is FEE-HELP available for PLT courses?" at bounding box center [260, 137] width 329 height 35
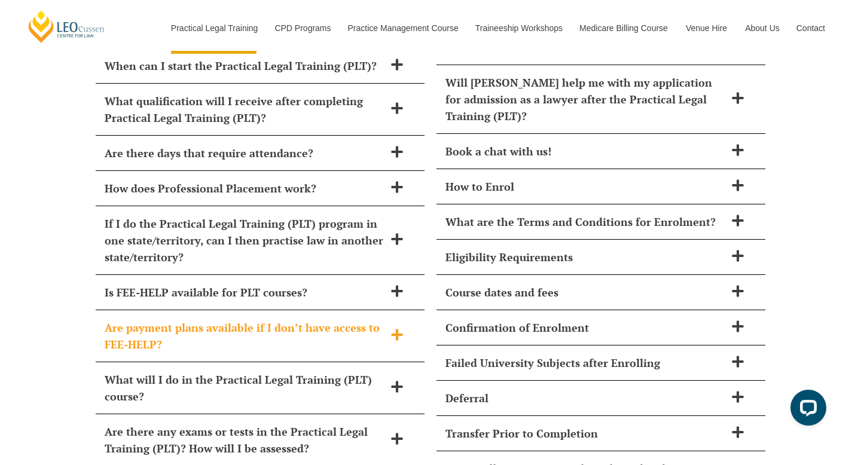
scroll to position [5015, 0]
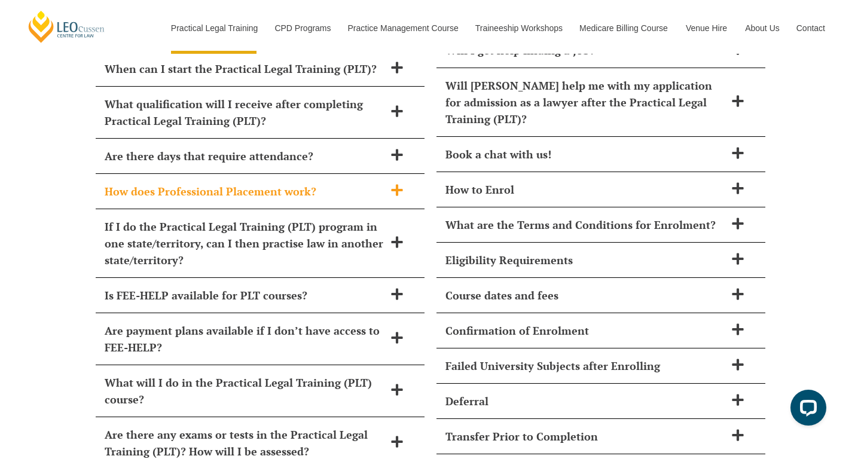
click at [303, 183] on h2 "How does Professional Placement work?" at bounding box center [245, 191] width 280 height 17
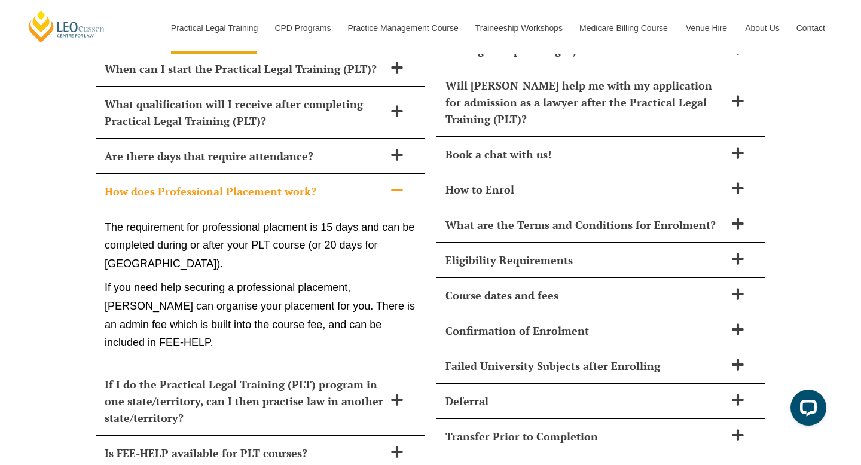
click at [303, 183] on h2 "How does Professional Placement work?" at bounding box center [245, 191] width 280 height 17
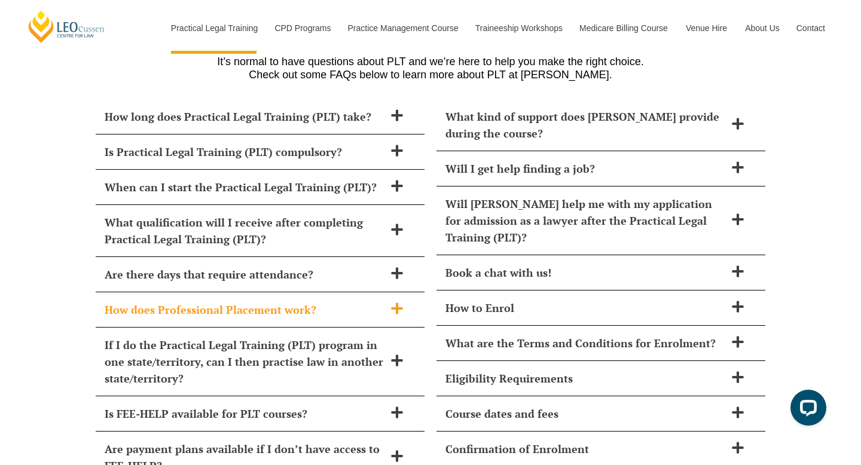
scroll to position [4896, 0]
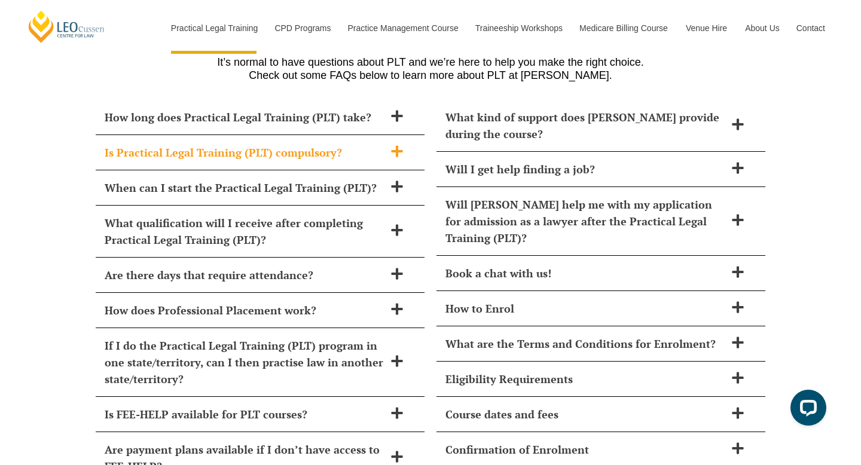
click at [309, 144] on h2 "Is Practical Legal Training (PLT) compulsory?" at bounding box center [245, 152] width 280 height 17
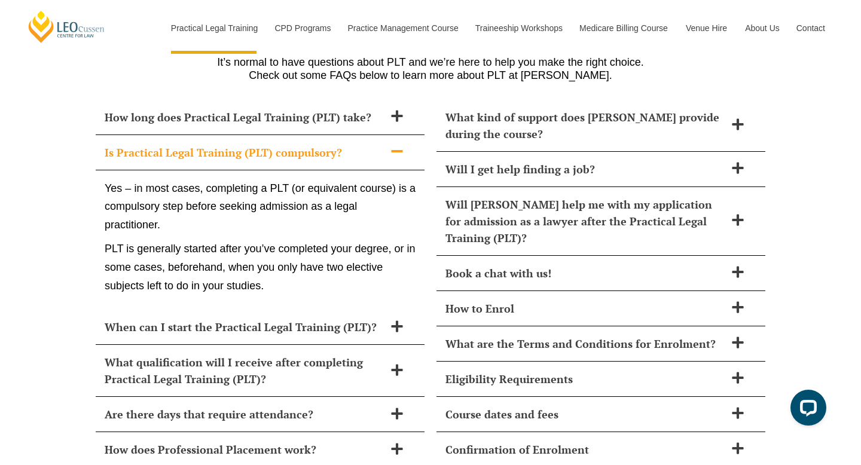
click at [309, 144] on h2 "Is Practical Legal Training (PLT) compulsory?" at bounding box center [245, 152] width 280 height 17
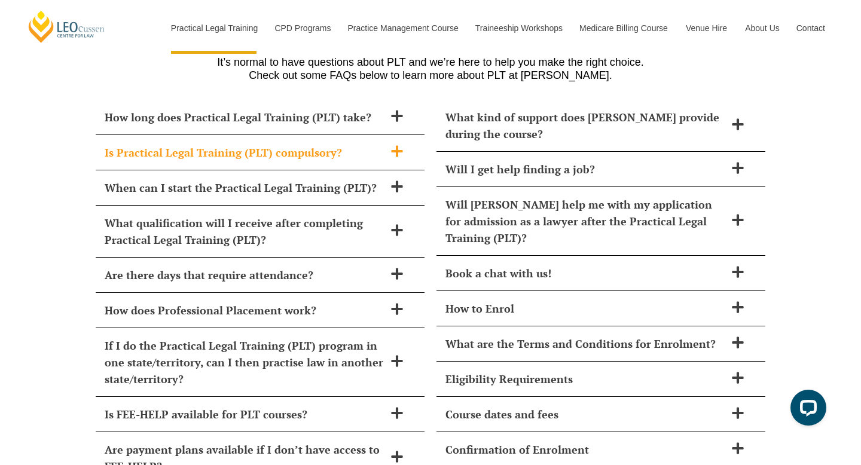
scroll to position [4883, 0]
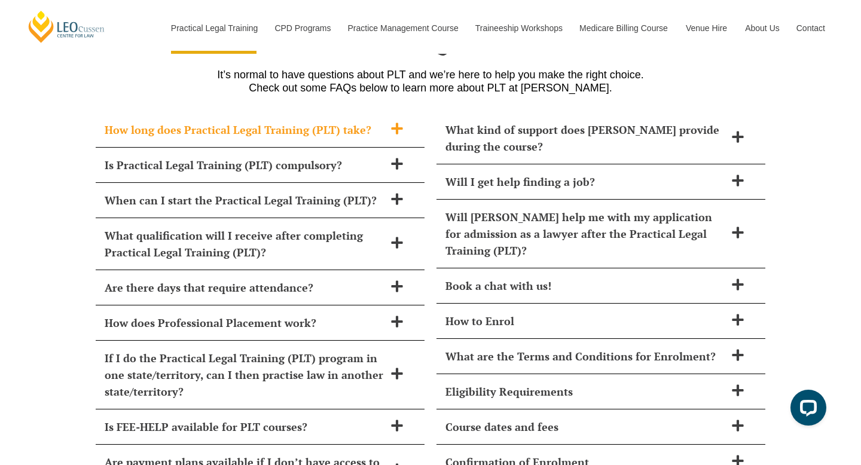
click at [312, 121] on h2 "How long does Practical Legal Training (PLT) take?" at bounding box center [245, 129] width 280 height 17
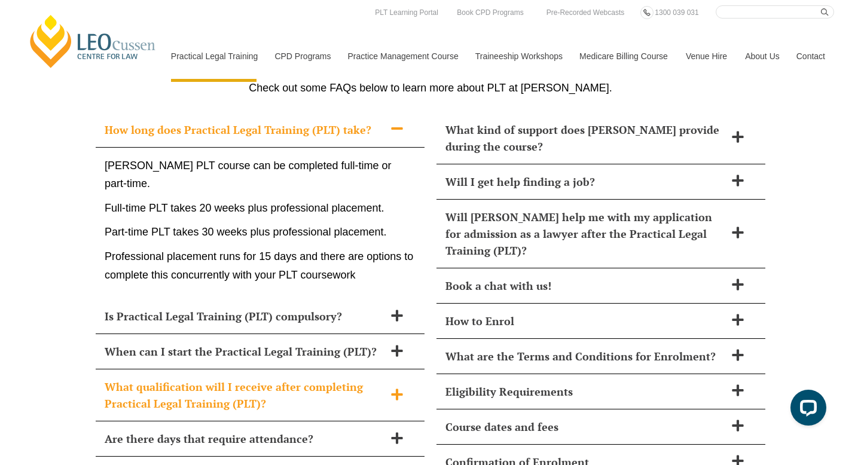
click at [334, 381] on div "What qualification will I receive after completing Practical Legal Training (PL…" at bounding box center [260, 395] width 329 height 52
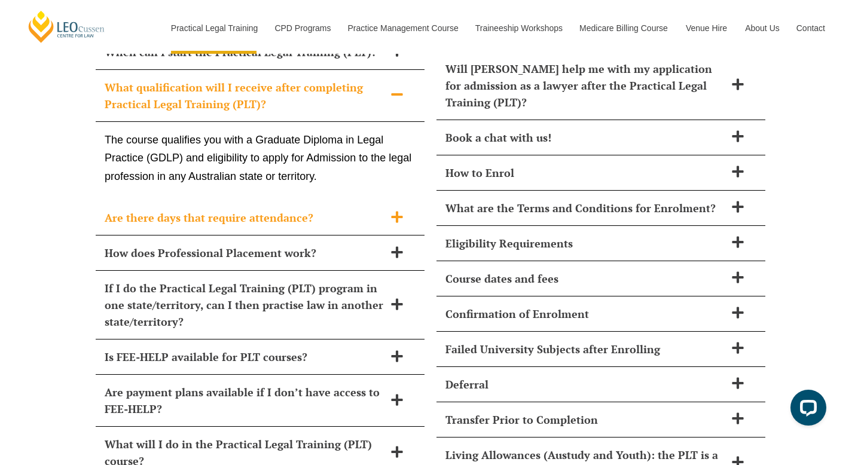
scroll to position [5030, 0]
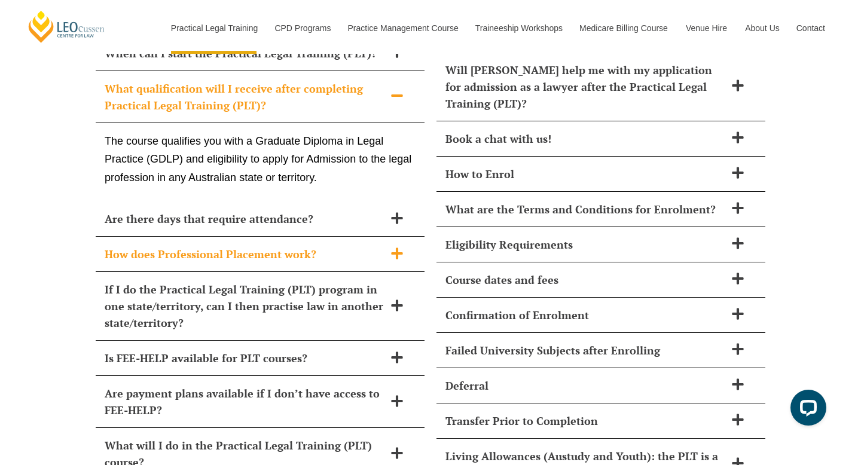
click at [323, 246] on h2 "How does Professional Placement work?" at bounding box center [245, 254] width 280 height 17
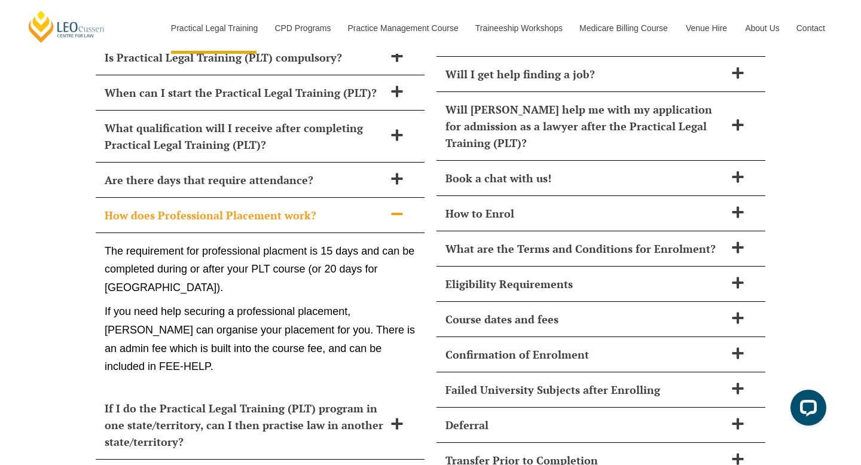
scroll to position [4990, 0]
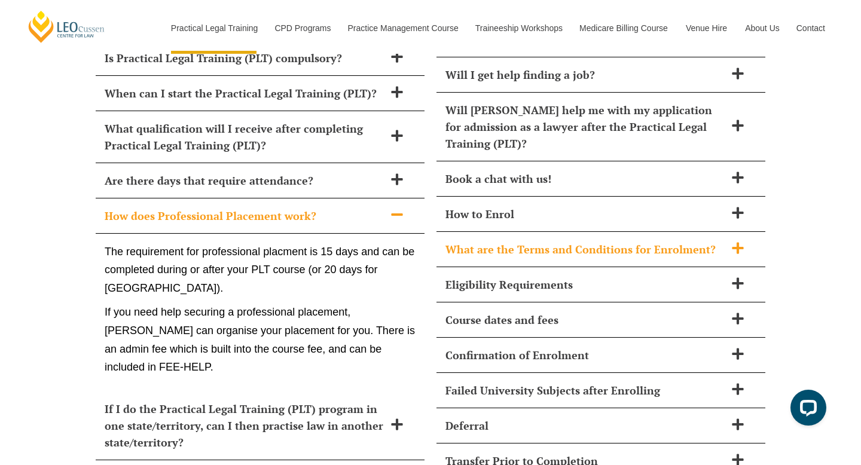
click at [465, 241] on h2 "What are the Terms and Conditions for Enrolment?" at bounding box center [585, 249] width 280 height 17
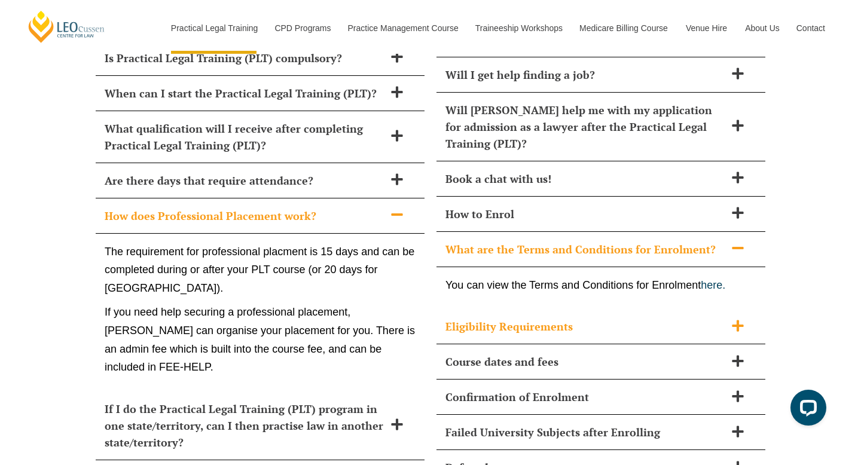
click at [679, 318] on h2 "Eligibility Requirements" at bounding box center [585, 326] width 280 height 17
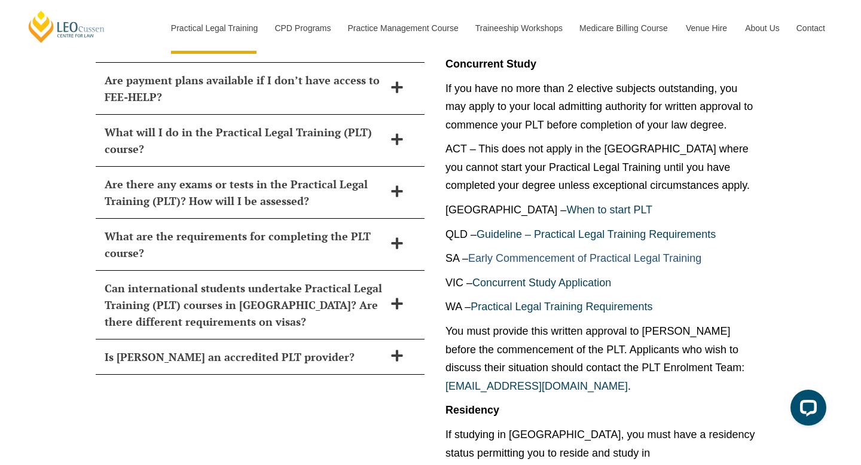
scroll to position [5100, 0]
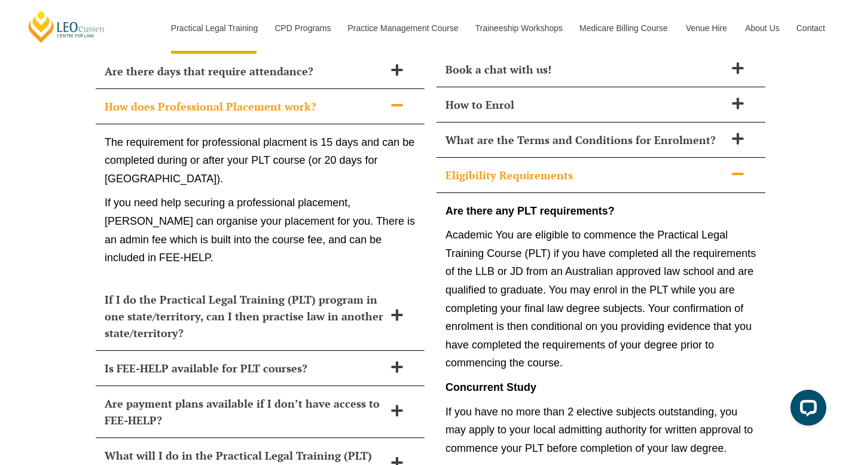
click at [512, 158] on div "Eligibility Requirements" at bounding box center [600, 175] width 329 height 35
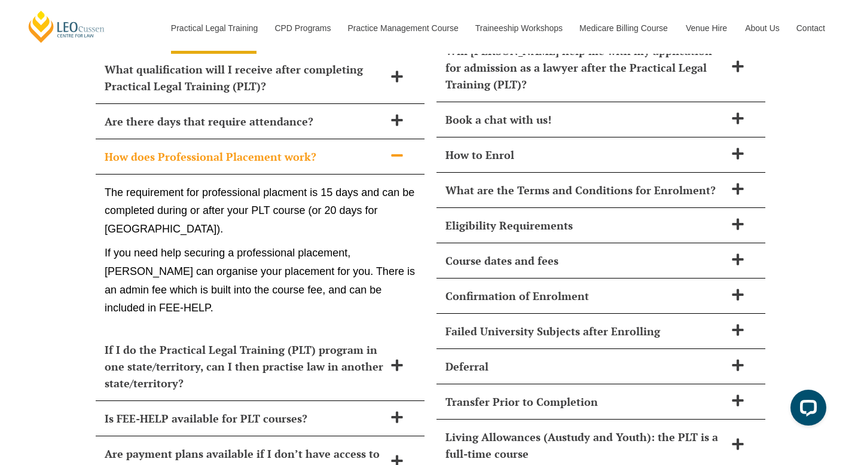
scroll to position [5048, 0]
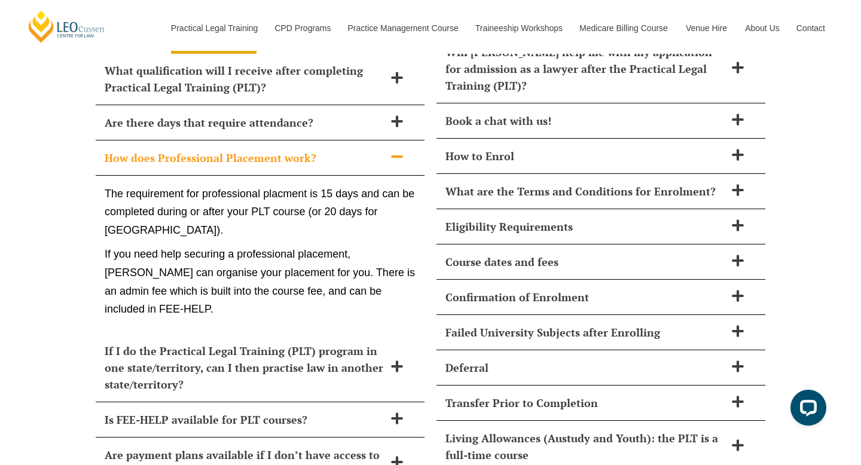
click at [232, 149] on h2 "How does Professional Placement work?" at bounding box center [245, 157] width 280 height 17
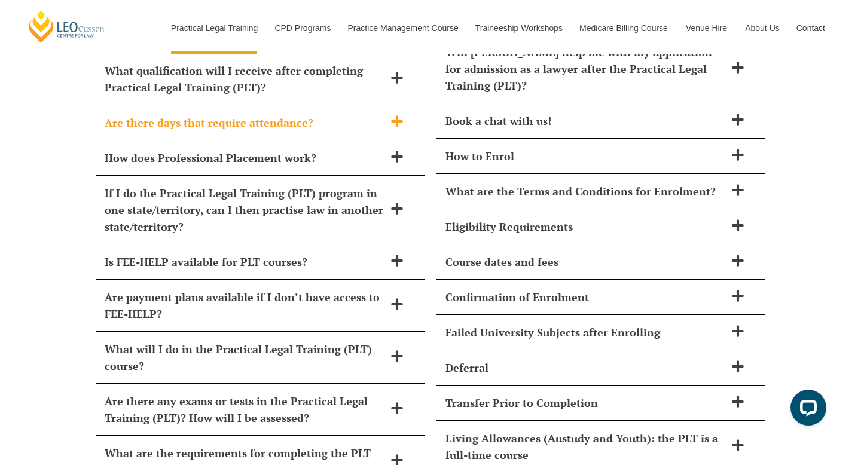
click at [249, 114] on h2 "Are there days that require attendance?" at bounding box center [245, 122] width 280 height 17
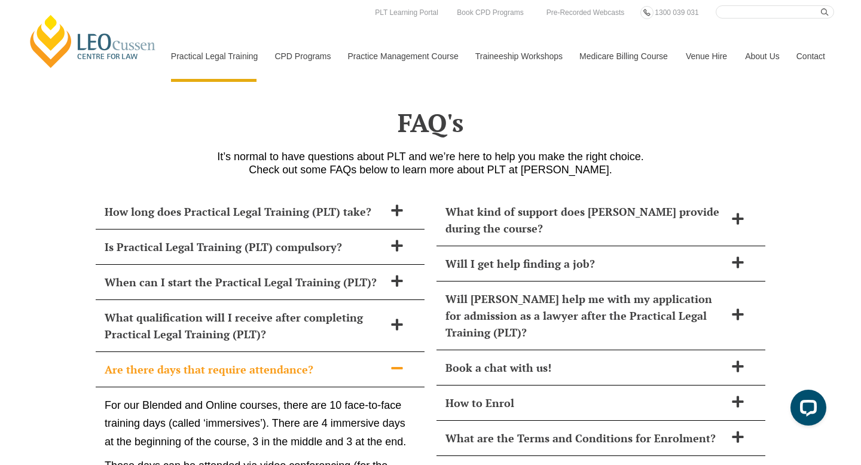
scroll to position [4797, 0]
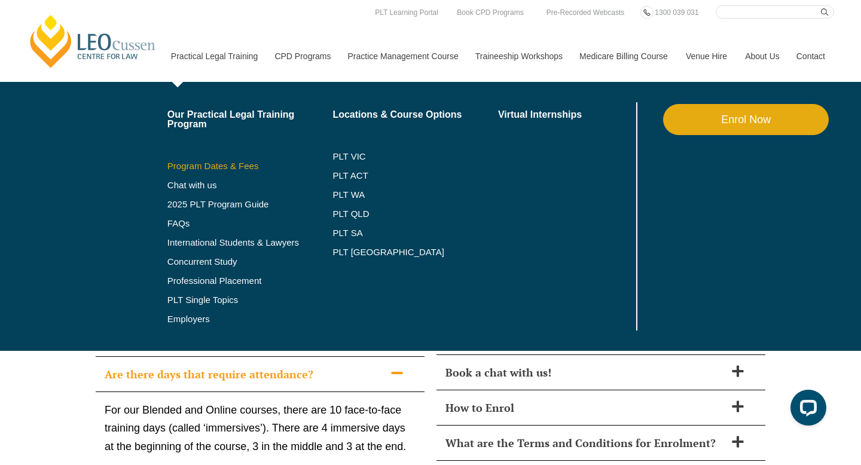
click at [209, 170] on link "Program Dates & Fees" at bounding box center [250, 166] width 166 height 10
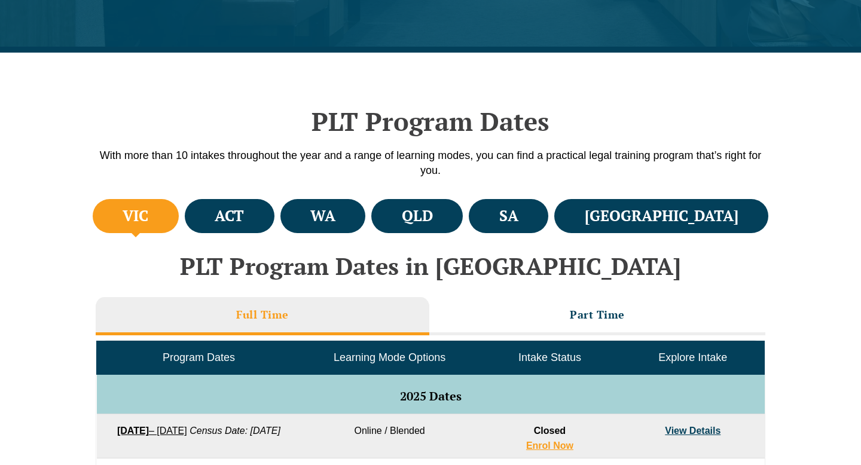
scroll to position [378, 0]
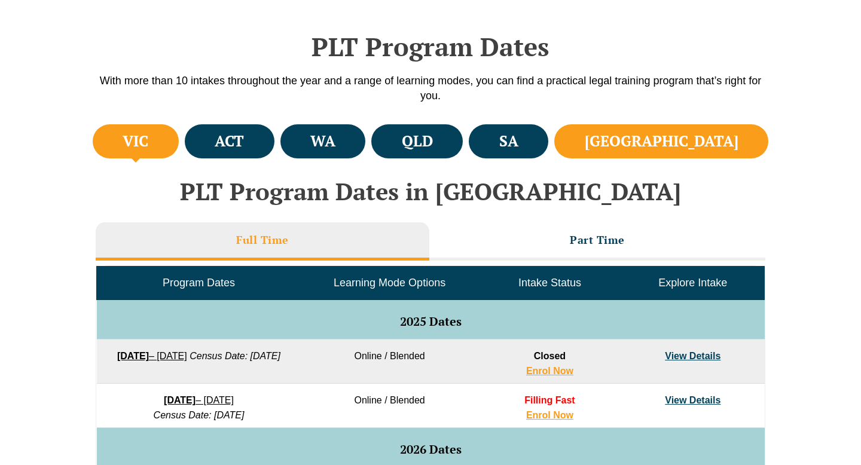
click at [680, 149] on li "[GEOGRAPHIC_DATA]" at bounding box center [661, 141] width 214 height 34
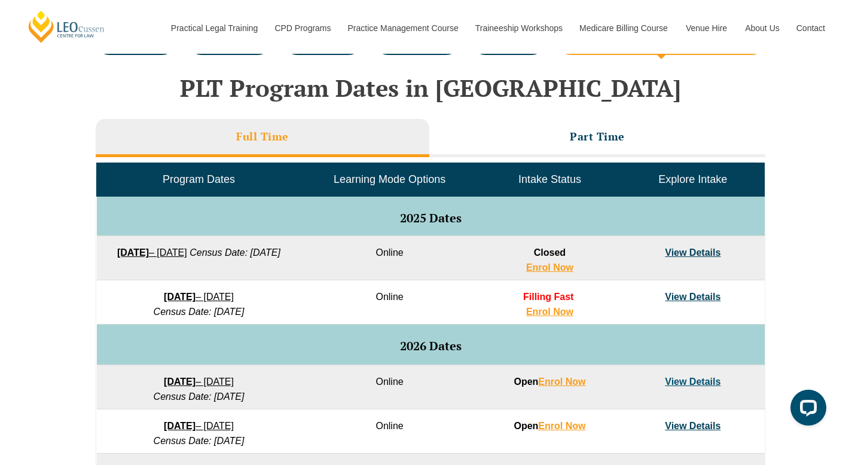
scroll to position [433, 0]
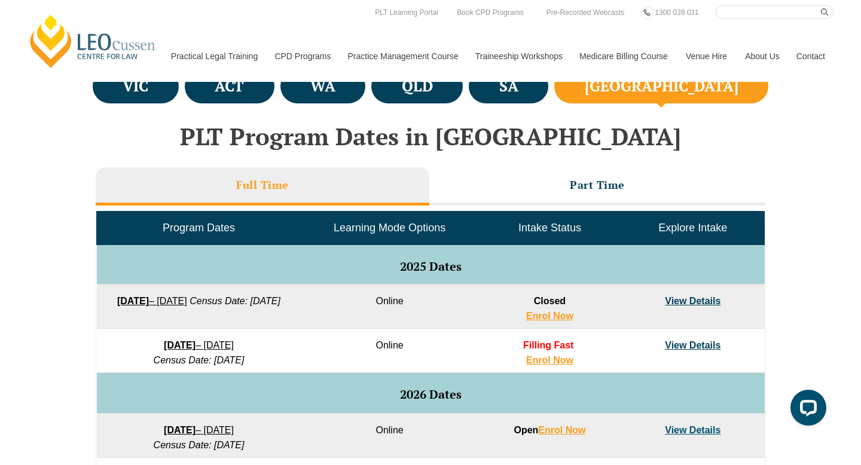
click at [691, 343] on link "View Details" at bounding box center [693, 345] width 56 height 10
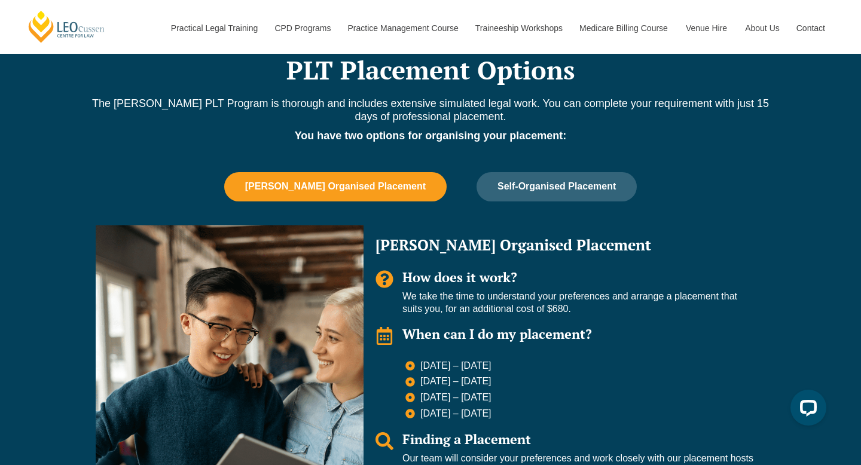
scroll to position [982, 0]
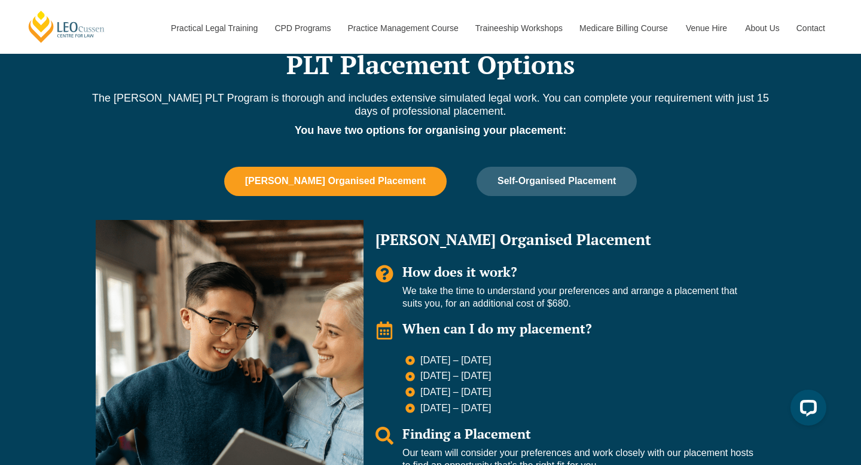
click at [391, 178] on span "Leo Cussen Organised Placement" at bounding box center [335, 181] width 181 height 11
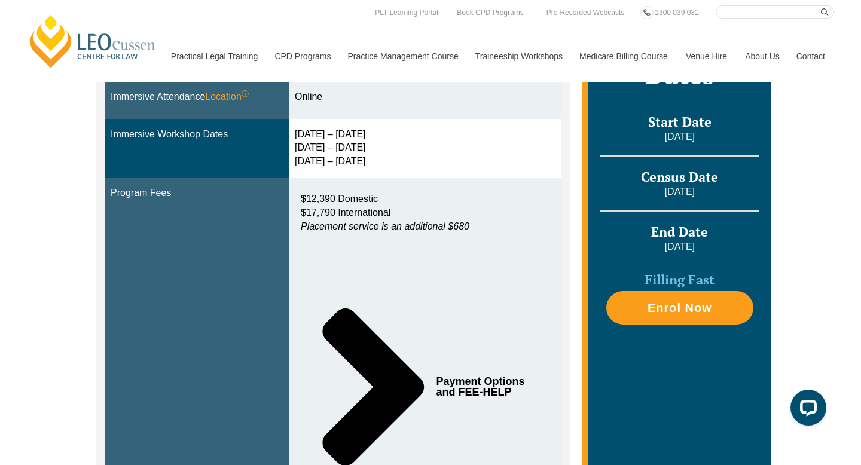
scroll to position [408, 0]
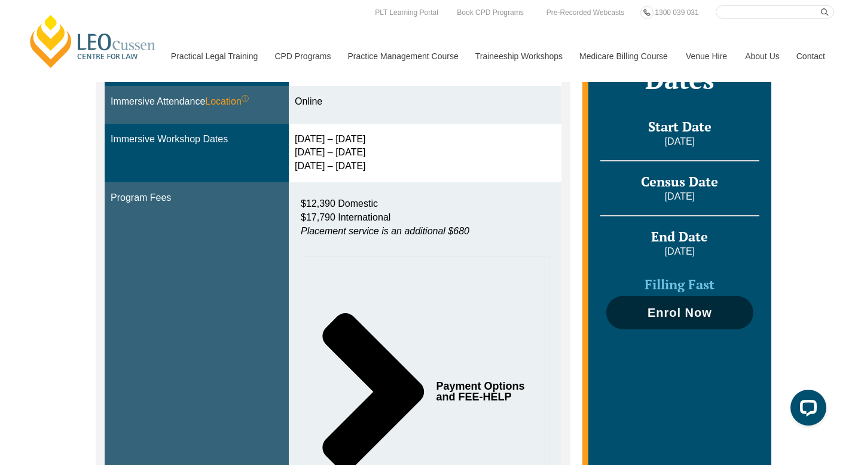
click at [656, 323] on link "Enrol Now" at bounding box center [679, 312] width 147 height 33
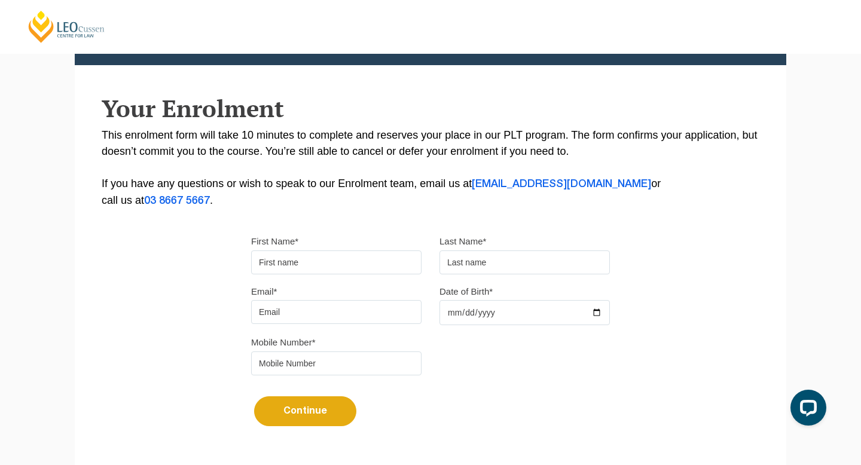
scroll to position [176, 0]
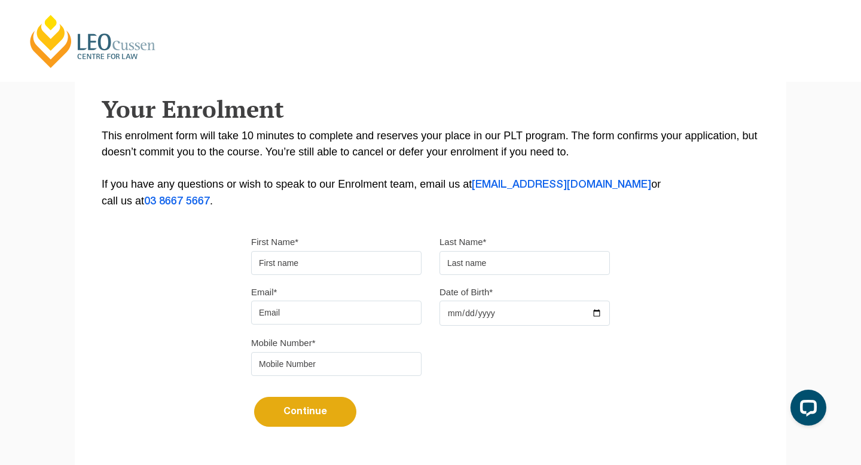
click at [355, 274] on input "First Name*" at bounding box center [336, 263] width 170 height 24
type input "[PERSON_NAME]"
type input "[PERSON_NAME][EMAIL_ADDRESS][DOMAIN_NAME]"
type input "0428096475"
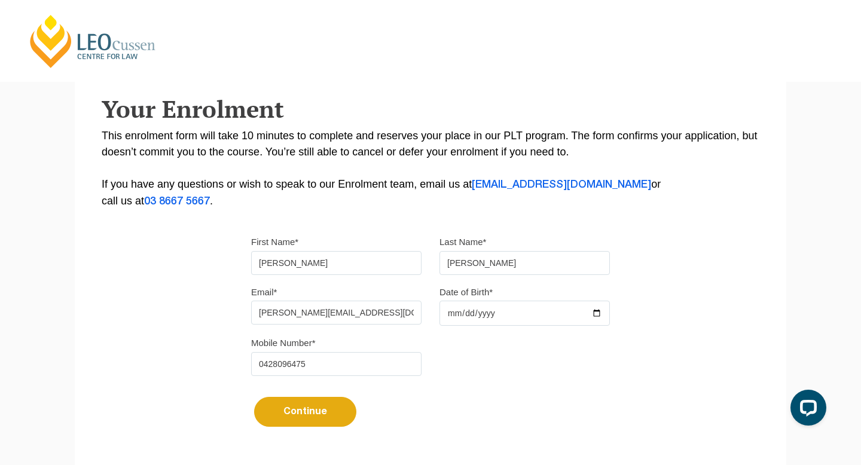
click at [262, 264] on input "annie" at bounding box center [336, 263] width 170 height 24
type input "Annie"
click at [450, 268] on input "jenkins" at bounding box center [524, 263] width 170 height 24
type input "Jenkins"
click at [509, 313] on input "Date of Birth*" at bounding box center [524, 313] width 170 height 25
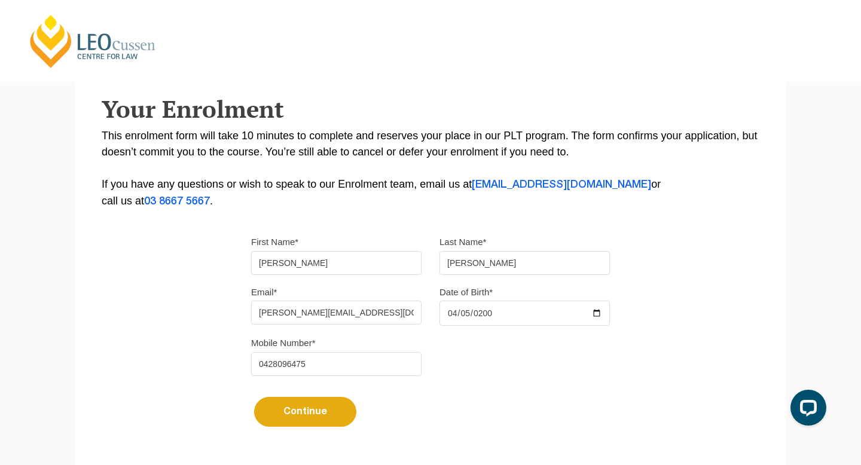
type input "2000-04-05"
click at [316, 421] on button "Continue" at bounding box center [305, 412] width 102 height 30
select select
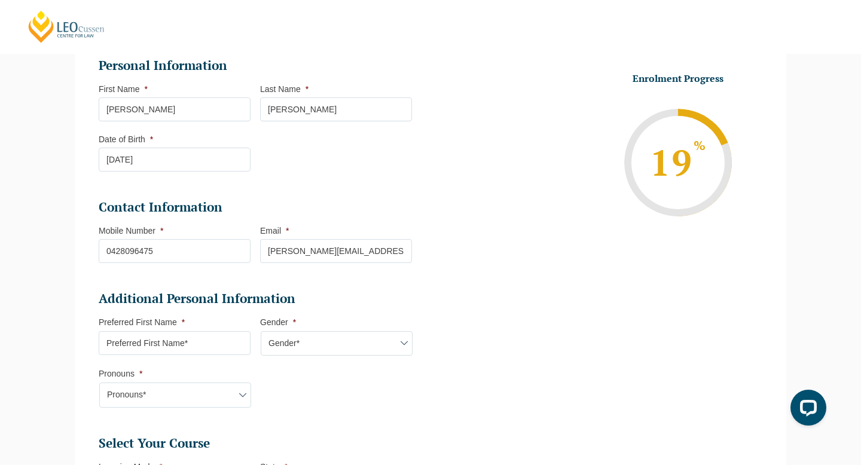
scroll to position [168, 0]
click at [149, 340] on input "Preferred First Name *" at bounding box center [175, 343] width 152 height 24
type input "Annie"
click at [292, 342] on select "Gender* Male Female Nonbinary Intersex Prefer not to disclose Other" at bounding box center [337, 343] width 152 height 25
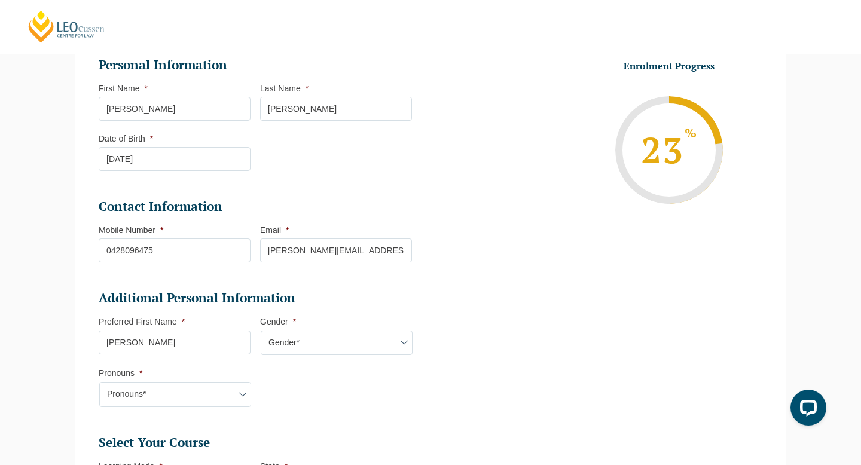
select select "Female"
click at [261, 332] on select "Gender* Male Female Nonbinary Intersex Prefer not to disclose Other" at bounding box center [337, 343] width 152 height 25
click at [187, 398] on select "Pronouns* She/Her/Hers He/Him/His They/Them/Theirs Other Prefer not to disclose" at bounding box center [175, 394] width 152 height 25
select select "She/Her/Hers"
click at [99, 383] on select "Pronouns* She/Her/Hers He/Him/His They/Them/Theirs Other Prefer not to disclose" at bounding box center [175, 394] width 152 height 25
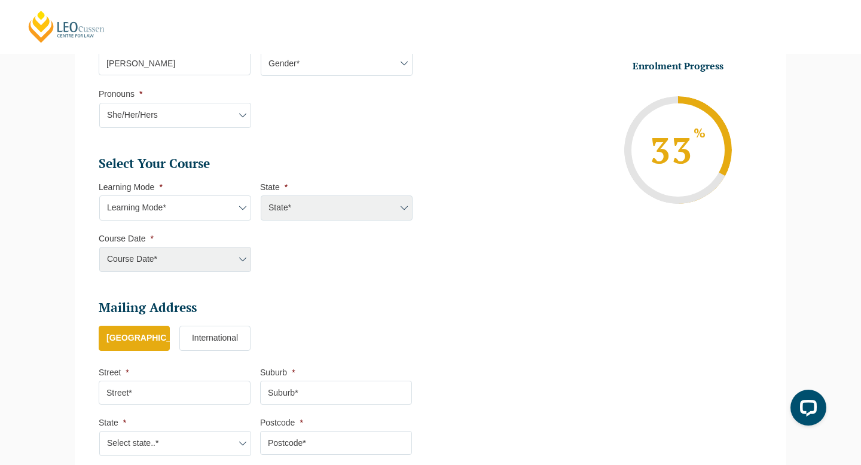
scroll to position [450, 0]
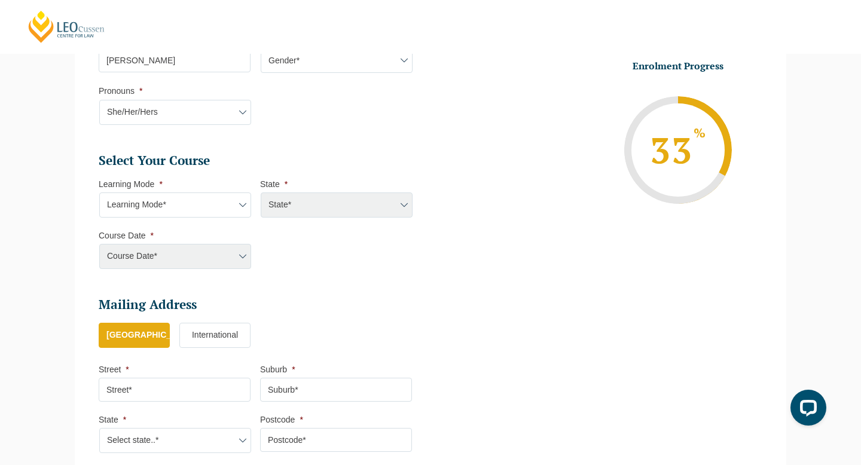
click at [170, 207] on select "Learning Mode* Online Full Time Learning Online Part Time Learning Blended Full…" at bounding box center [175, 205] width 152 height 25
select select "Online Full Time Learning"
click at [99, 194] on select "Learning Mode* Online Full Time Learning Online Part Time Learning Blended Full…" at bounding box center [175, 205] width 152 height 25
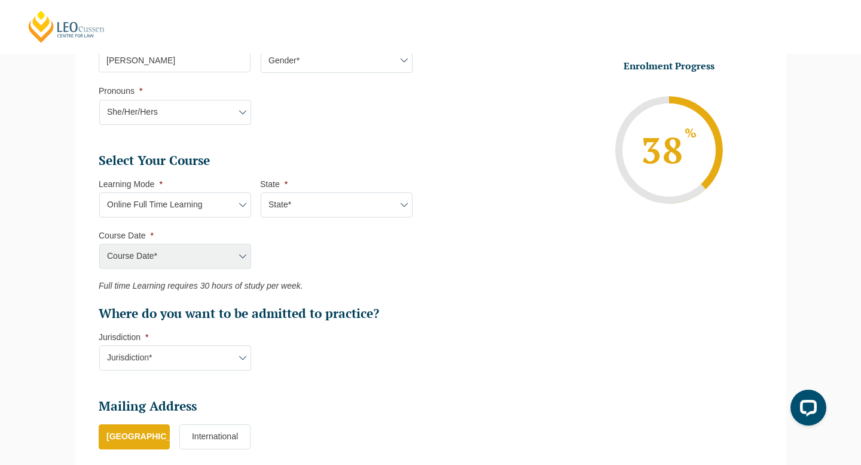
click at [294, 204] on select "State* National (ACT/NSW, VIC, QLD, SA, WA)" at bounding box center [337, 205] width 152 height 25
select select "National (ACT/NSW, VIC, QLD, SA, WA)"
click at [261, 194] on select "State* National (ACT/NSW, VIC, QLD, SA, WA)" at bounding box center [337, 205] width 152 height 25
click at [188, 256] on select "Course Date* December 2025 (08-Dec-2025 to 16-May-2026) January 2026 (27-Jan-20…" at bounding box center [175, 256] width 152 height 25
click at [180, 262] on select "Course Date* December 2025 (08-Dec-2025 to 16-May-2026) January 2026 (27-Jan-20…" at bounding box center [175, 256] width 152 height 25
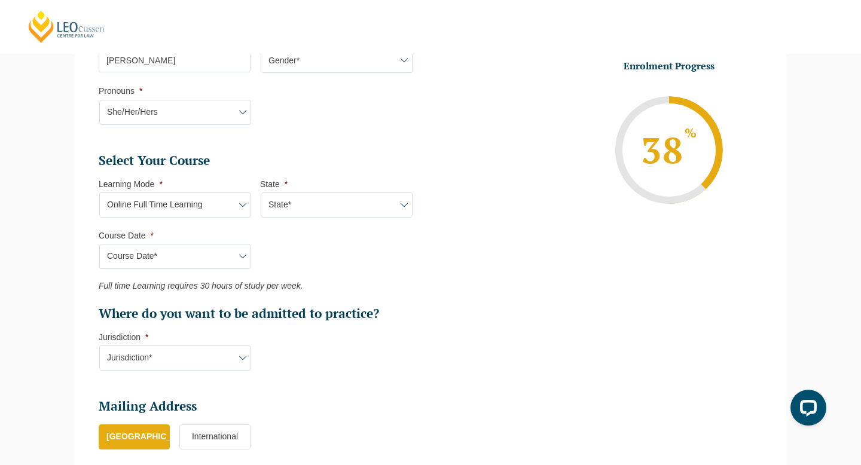
select select "December 2025 (08-Dec-2025 to 16-May-2026)"
click at [99, 245] on select "Course Date* December 2025 (08-Dec-2025 to 16-May-2026) January 2026 (27-Jan-20…" at bounding box center [175, 256] width 152 height 25
type input "Intake 11 December 2025 FT"
type input "Practical Legal Training (NAT)"
select select "NAT PLT (DEC) 2025 Full Time Online"
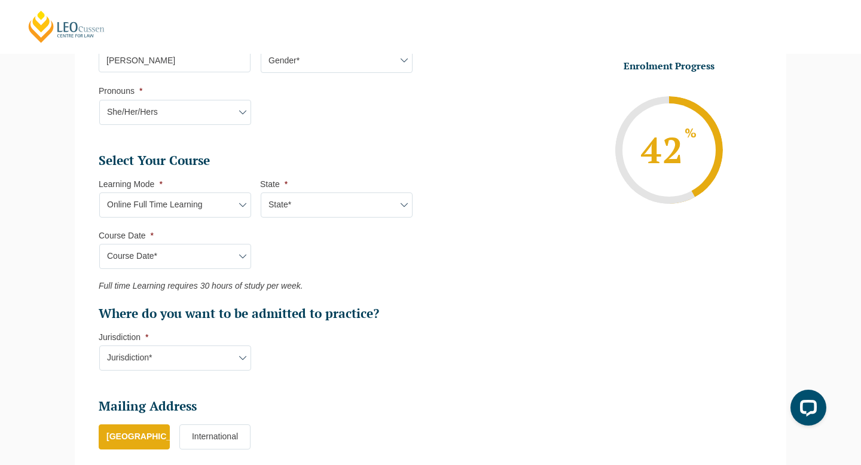
click at [185, 355] on select "Jurisdiction* VIC ACT/NSW SA WA QLD" at bounding box center [175, 358] width 152 height 25
select select "ACT/NSW"
click at [99, 347] on select "Jurisdiction* VIC ACT/NSW SA WA QLD" at bounding box center [175, 358] width 152 height 25
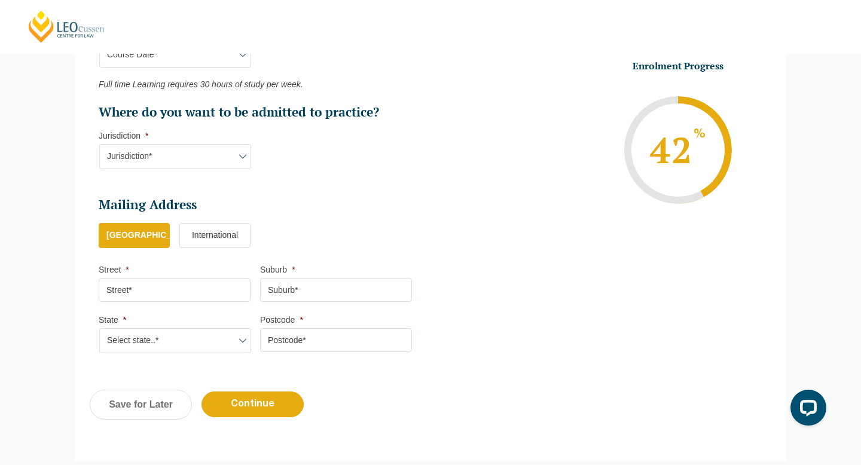
scroll to position [653, 0]
click at [151, 295] on input "Street *" at bounding box center [175, 289] width 152 height 24
type input "25 Cranford Lane"
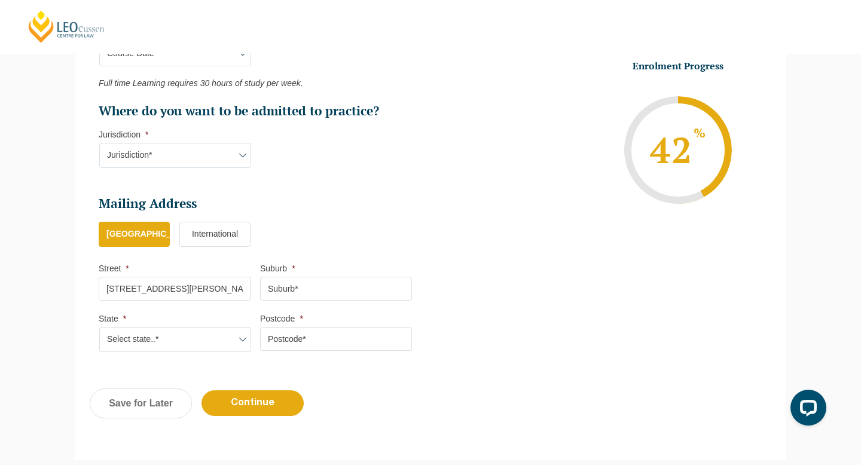
type input "Figtree"
select select "NSW"
type input "2525"
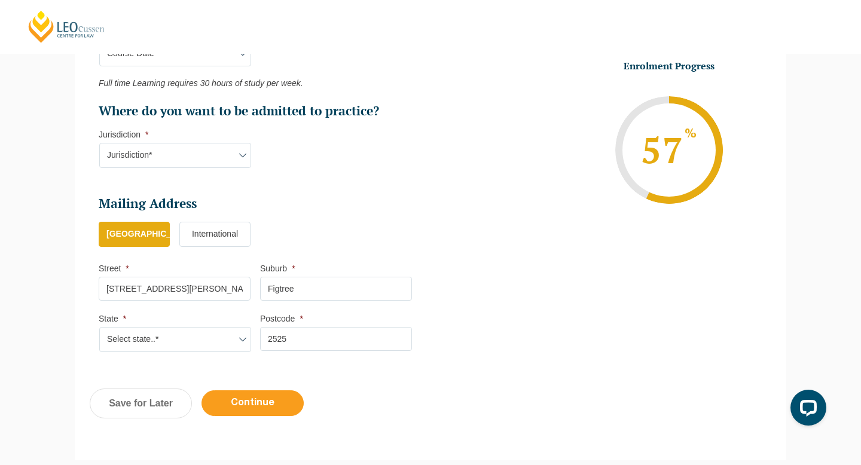
click at [243, 416] on input "Continue" at bounding box center [252, 403] width 102 height 26
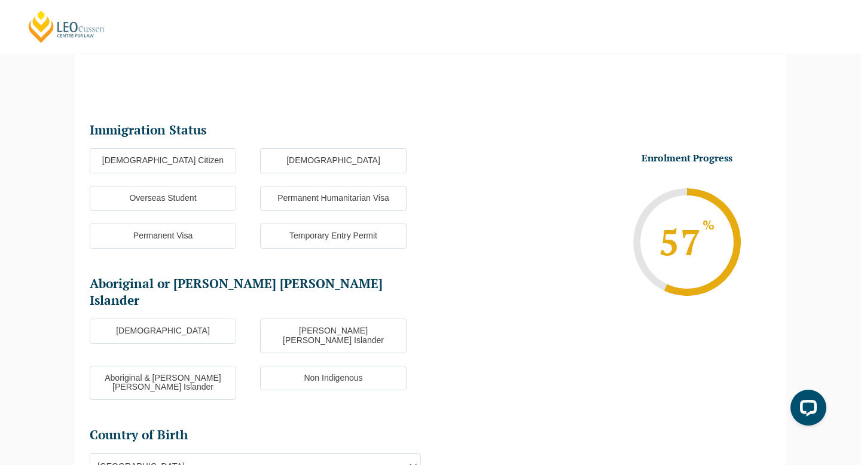
scroll to position [103, 0]
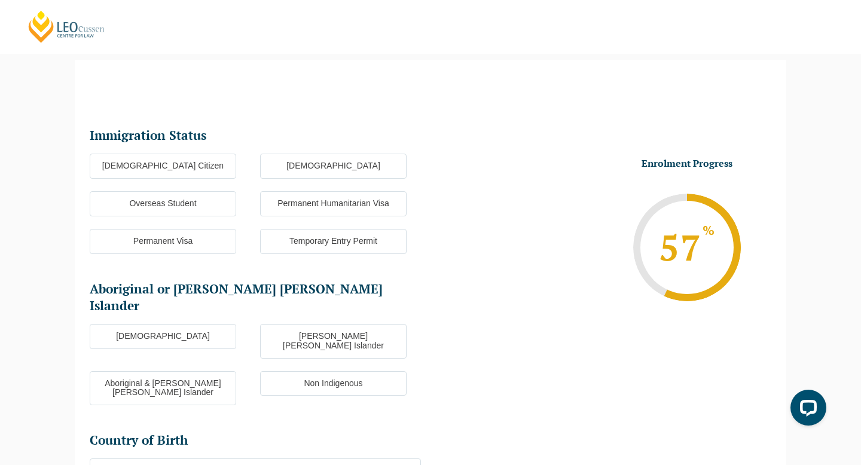
click at [176, 167] on label "Australian Citizen" at bounding box center [163, 166] width 146 height 25
click at [0, 0] on input "Australian Citizen" at bounding box center [0, 0] width 0 height 0
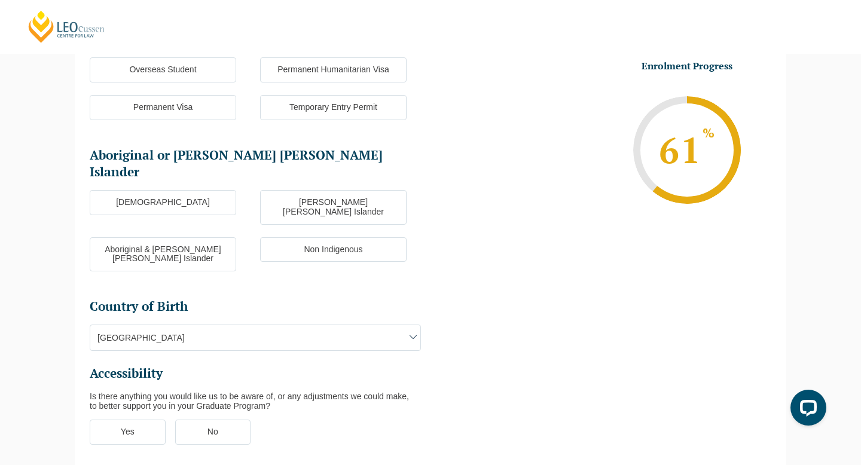
scroll to position [243, 0]
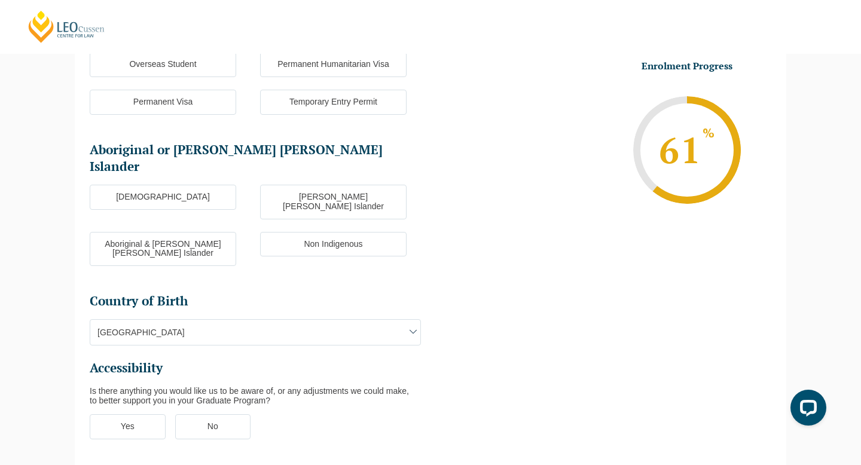
click at [207, 320] on span "Australia" at bounding box center [255, 332] width 330 height 25
click at [199, 414] on label "No" at bounding box center [213, 426] width 76 height 25
click at [0, 0] on input "No" at bounding box center [0, 0] width 0 height 0
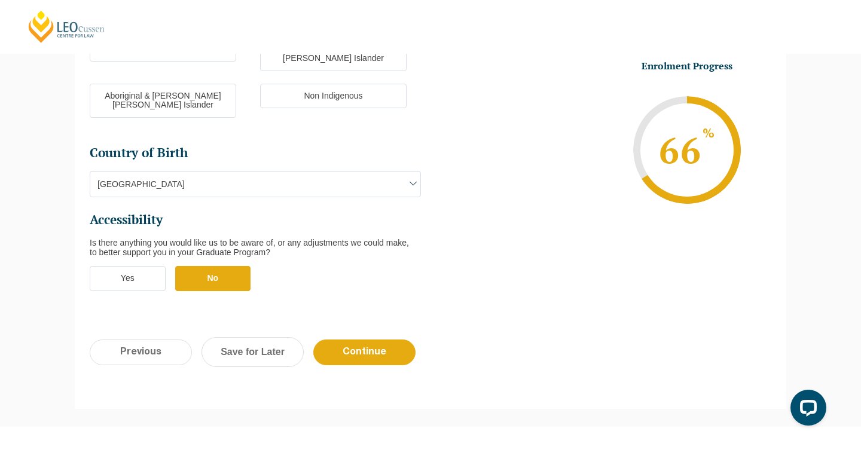
scroll to position [404, 0]
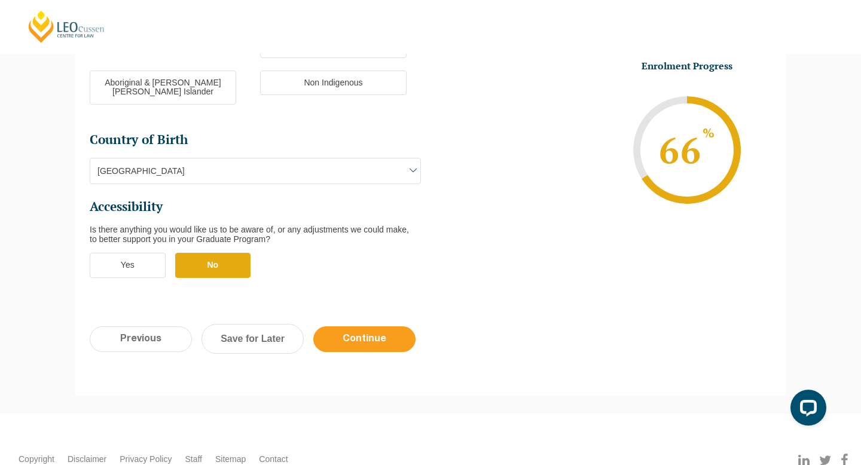
click at [342, 326] on input "Continue" at bounding box center [364, 339] width 102 height 26
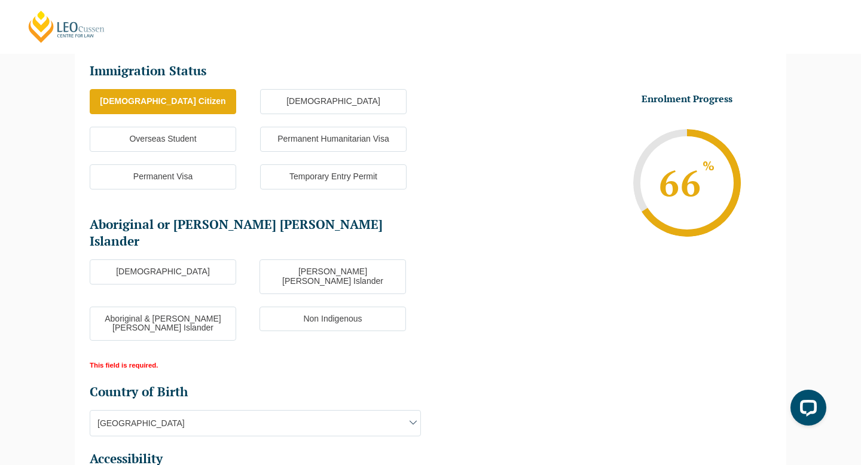
scroll to position [244, 0]
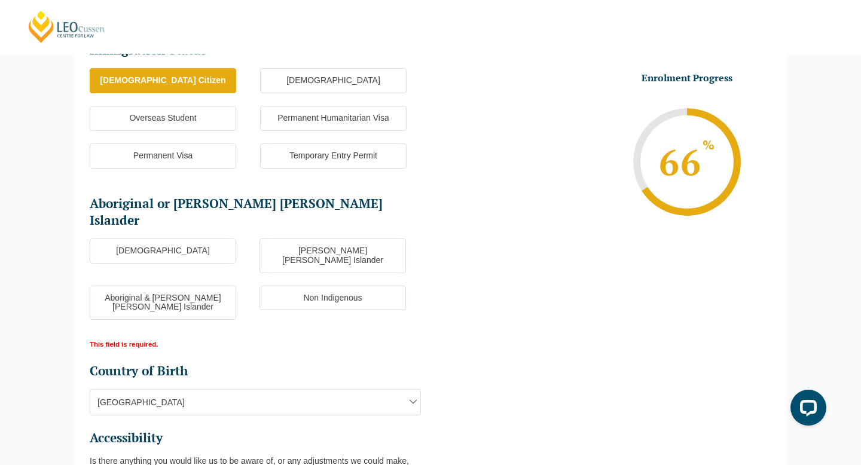
click at [337, 286] on label "Non Indigenous" at bounding box center [332, 298] width 146 height 25
click at [0, 0] on input "Non Indigenous" at bounding box center [0, 0] width 0 height 0
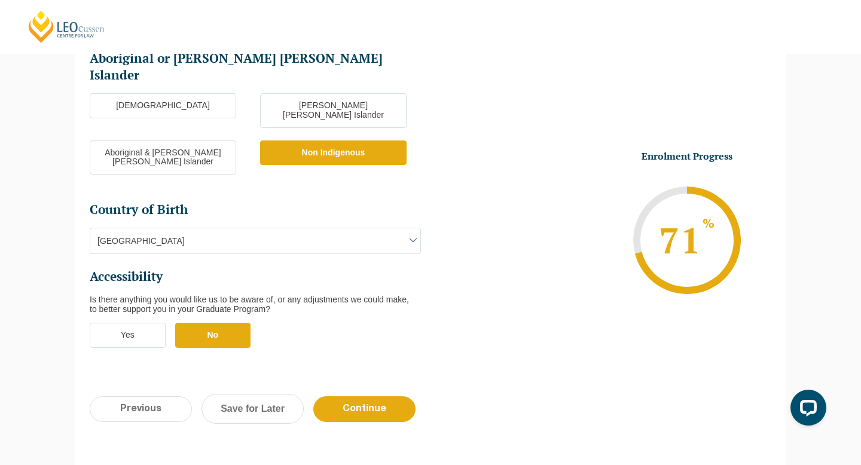
scroll to position [502, 0]
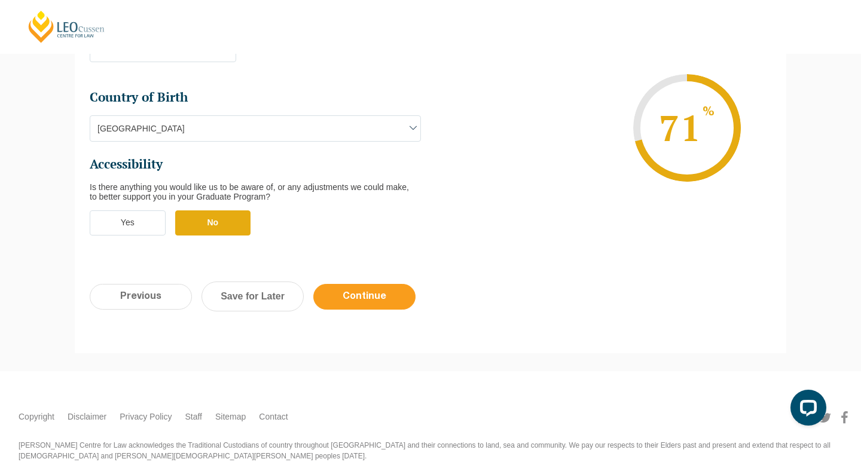
click at [347, 284] on input "Continue" at bounding box center [364, 297] width 102 height 26
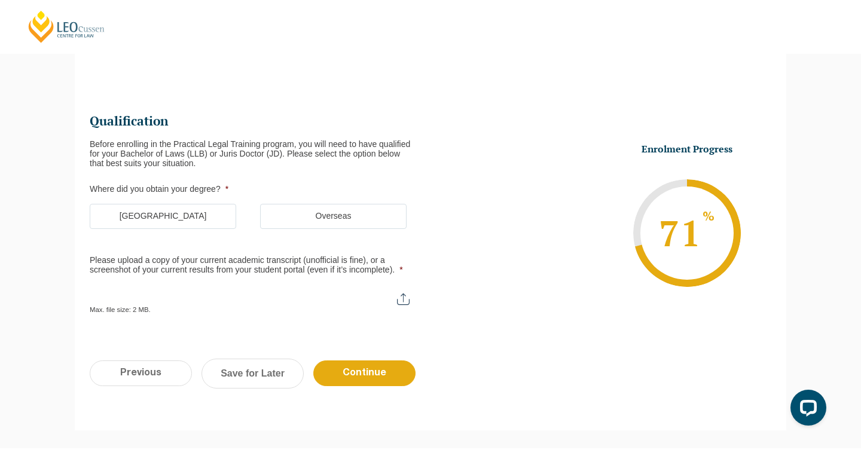
scroll to position [103, 0]
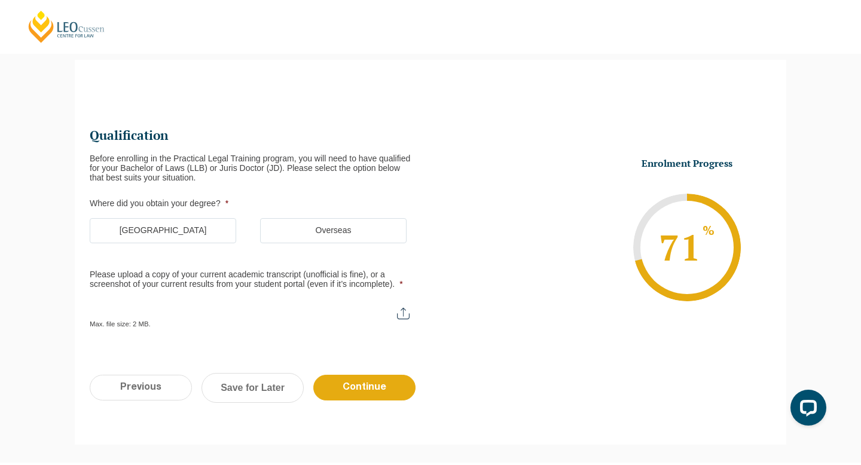
click at [197, 239] on label "Australia" at bounding box center [163, 230] width 146 height 25
click at [0, 0] on input "Australia" at bounding box center [0, 0] width 0 height 0
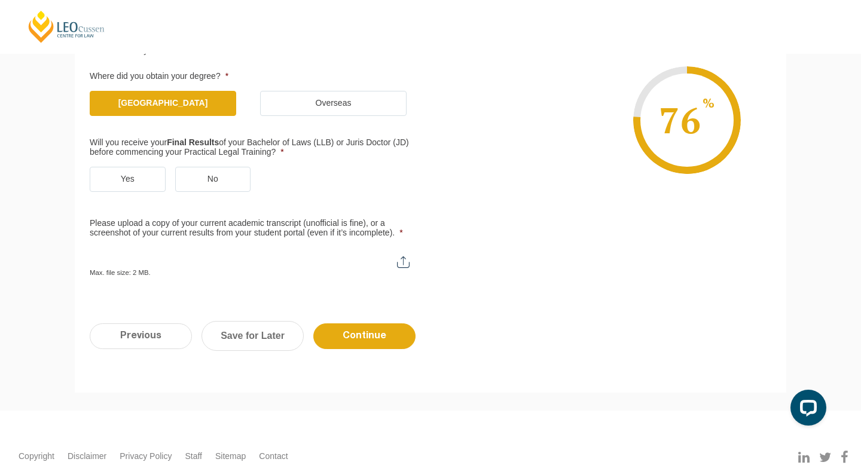
scroll to position [231, 0]
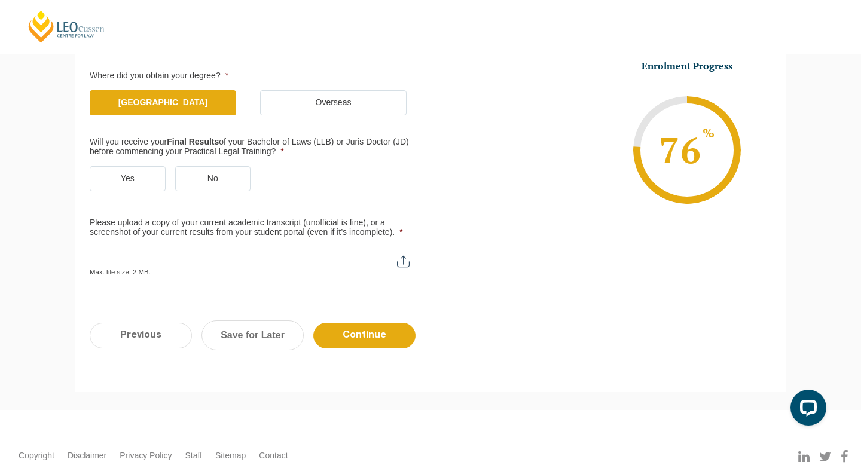
click at [404, 262] on input "Please upload a copy of your current academic transcript (unofficial is fine), …" at bounding box center [255, 257] width 331 height 20
type input "C:\fakepath\UOW Transcript 2025.pdf"
click at [245, 181] on label "No" at bounding box center [213, 178] width 76 height 25
click at [0, 0] on input "No" at bounding box center [0, 0] width 0 height 0
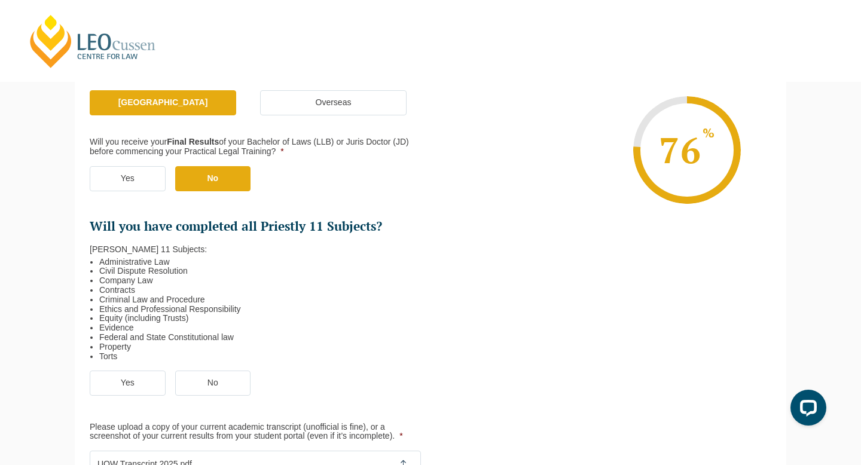
click at [118, 167] on label "Yes" at bounding box center [128, 178] width 76 height 25
click at [0, 0] on input "Yes" at bounding box center [0, 0] width 0 height 0
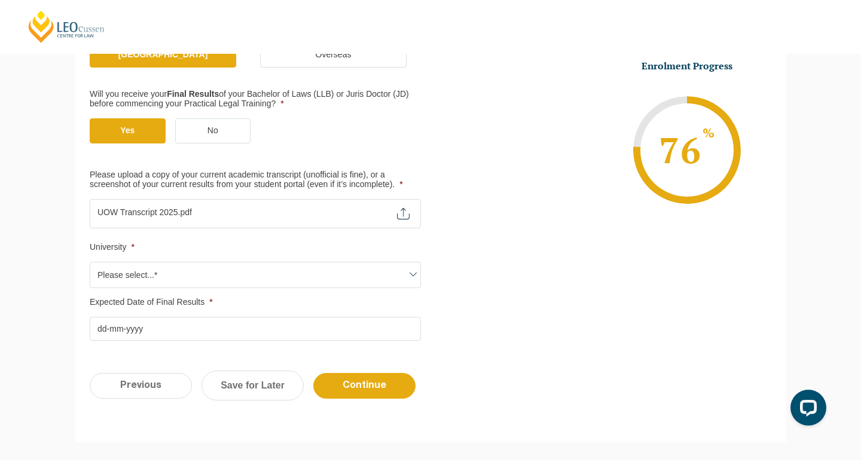
scroll to position [280, 0]
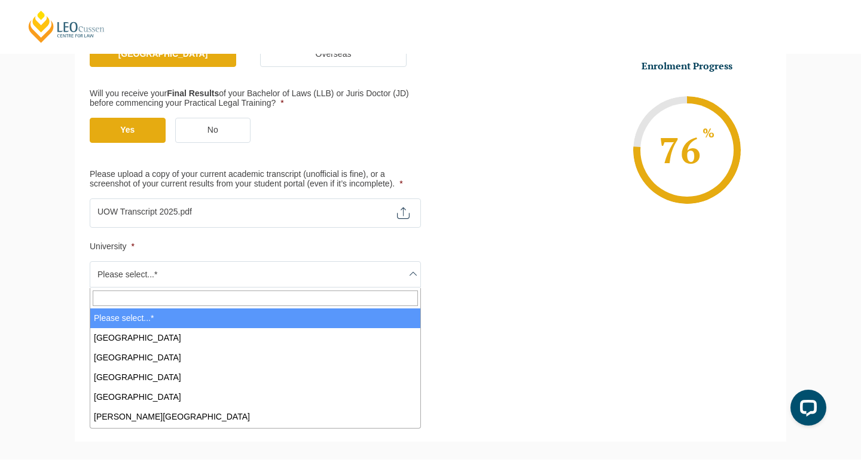
click at [249, 281] on span "Please select...*" at bounding box center [255, 274] width 330 height 25
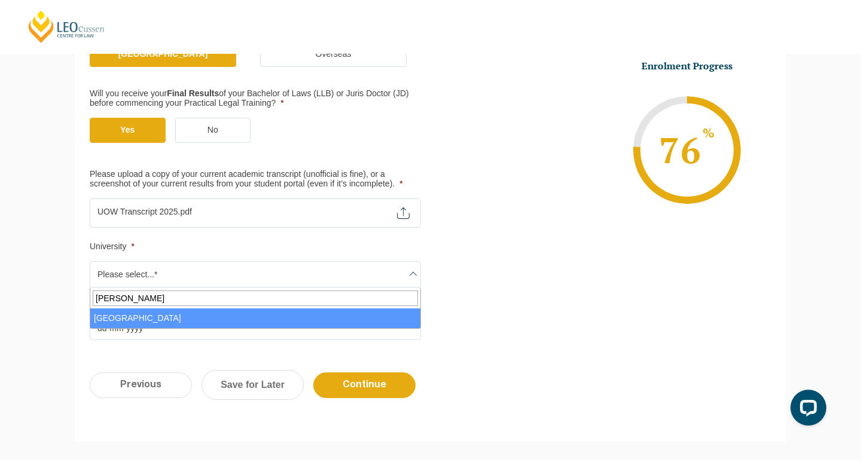
type input "woll"
select select "University of Wollongong"
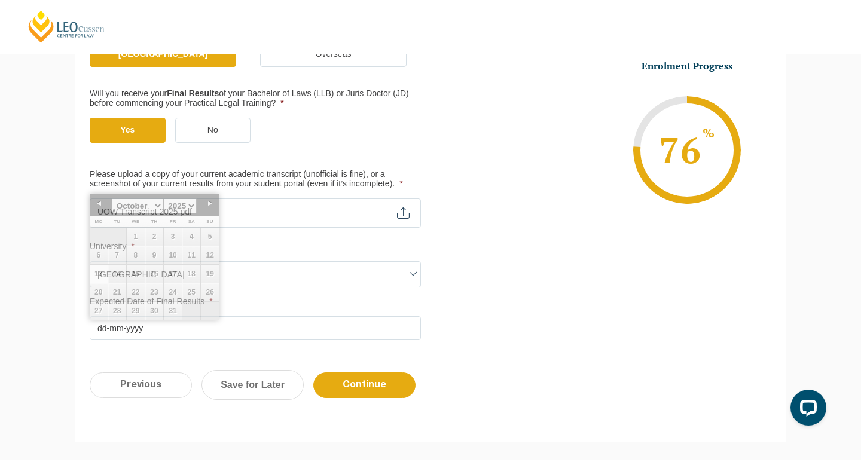
click at [188, 329] on input "Expected Date of Final Results *" at bounding box center [255, 328] width 331 height 24
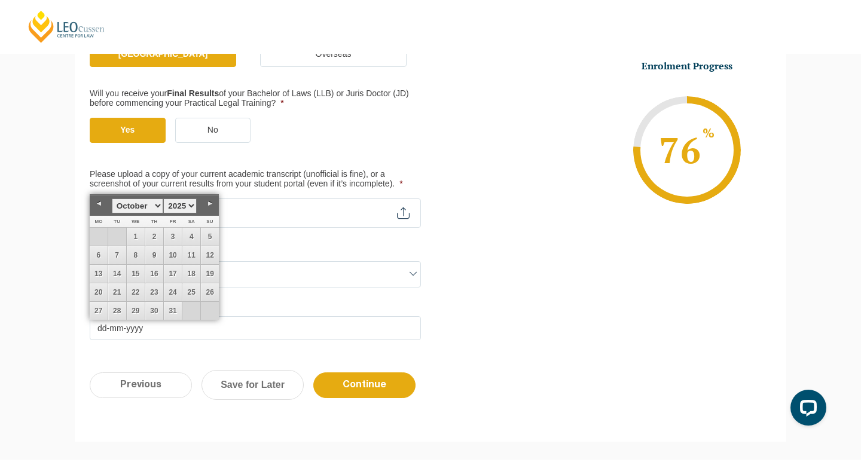
click at [159, 203] on select "January February March April May June July August September October November De…" at bounding box center [137, 205] width 51 height 15
click at [159, 234] on link "4" at bounding box center [154, 237] width 18 height 18
type input "04-12-2025"
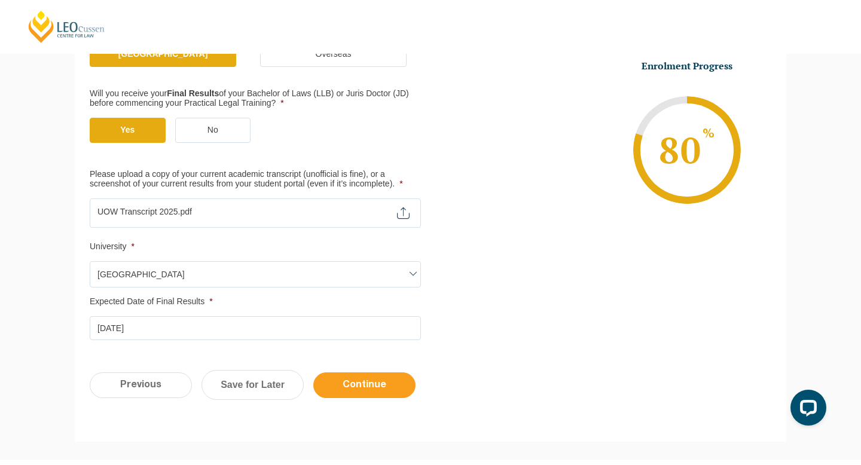
click at [386, 390] on input "Continue" at bounding box center [364, 385] width 102 height 26
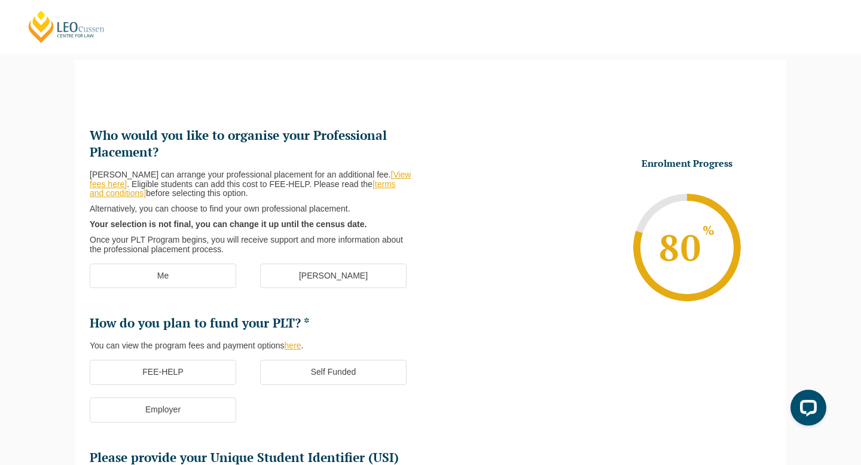
scroll to position [103, 0]
click at [358, 276] on label "[PERSON_NAME]" at bounding box center [333, 276] width 146 height 25
click at [0, 0] on input "[PERSON_NAME]" at bounding box center [0, 0] width 0 height 0
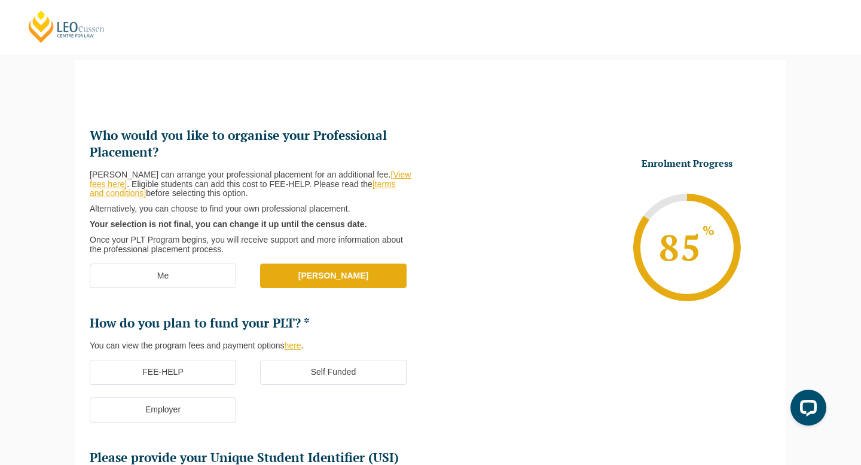
click at [221, 366] on label "FEE-HELP" at bounding box center [163, 372] width 146 height 25
click at [0, 0] on input "FEE-HELP" at bounding box center [0, 0] width 0 height 0
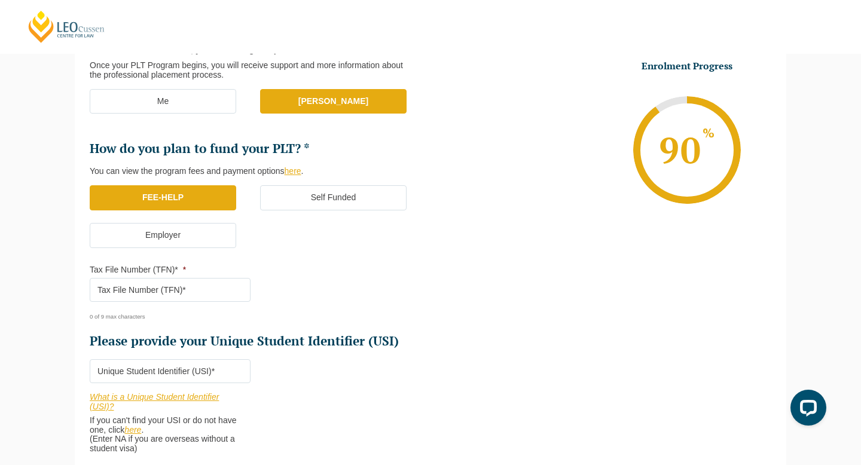
scroll to position [279, 0]
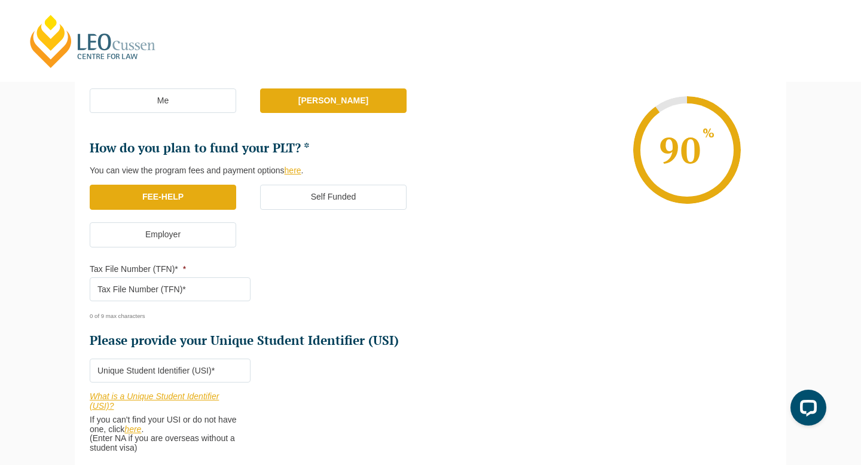
click at [184, 288] on input "Tax File Number (TFN)* *" at bounding box center [170, 289] width 161 height 24
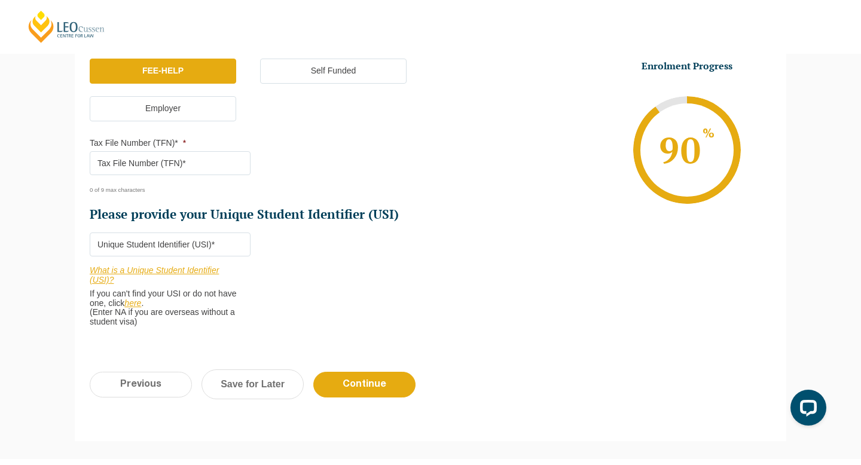
scroll to position [405, 0]
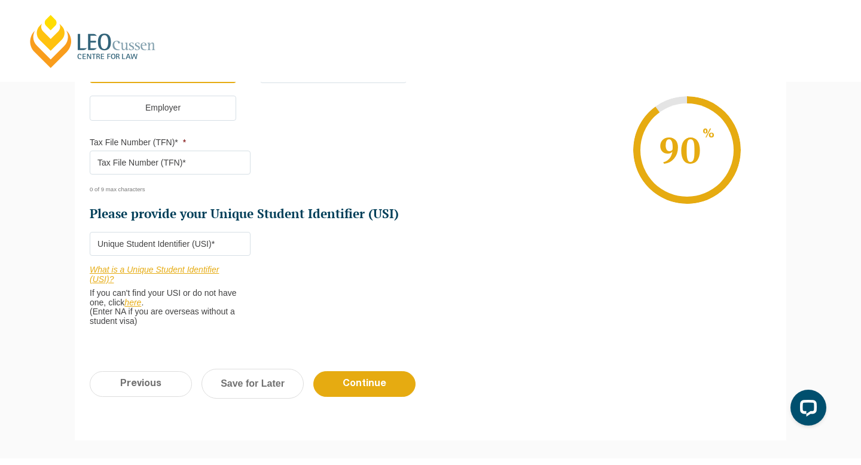
click at [188, 252] on input "Please provide your Unique Student Identifier (USI) *" at bounding box center [170, 244] width 161 height 24
paste input "5ZJ8DXFYEK"
type input "5ZJ8DXFYEK"
click at [164, 159] on input "Tax File Number (TFN)* *" at bounding box center [170, 163] width 161 height 24
type input "501202588"
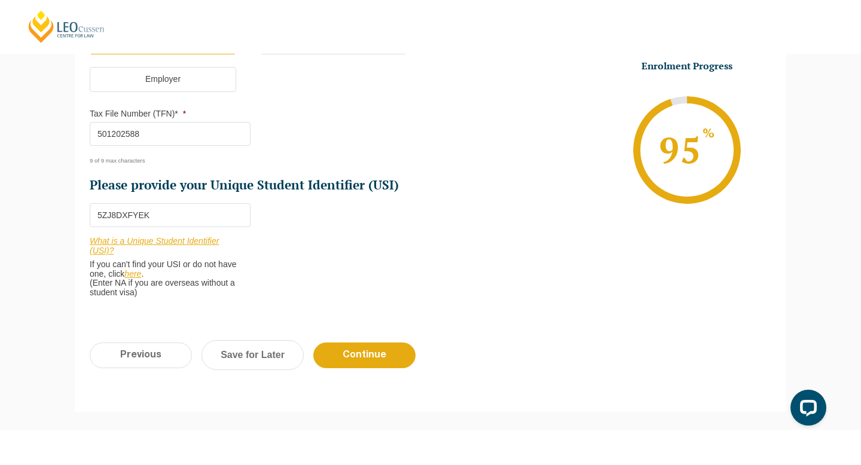
scroll to position [439, 0]
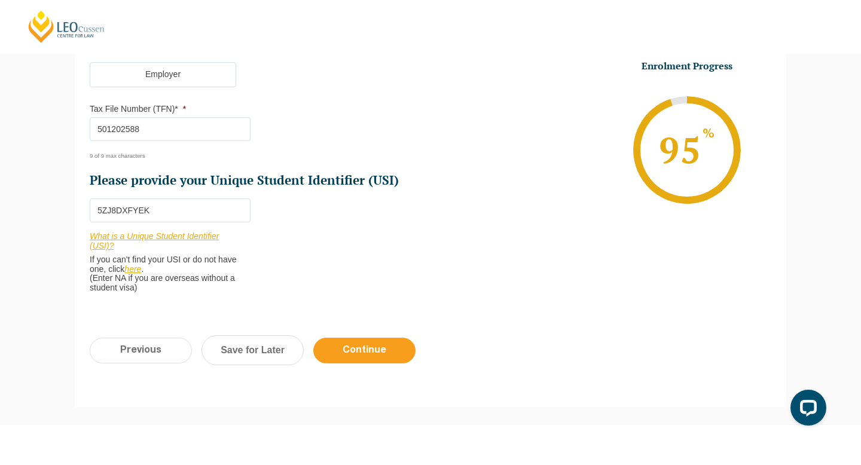
click at [377, 356] on input "Continue" at bounding box center [364, 351] width 102 height 26
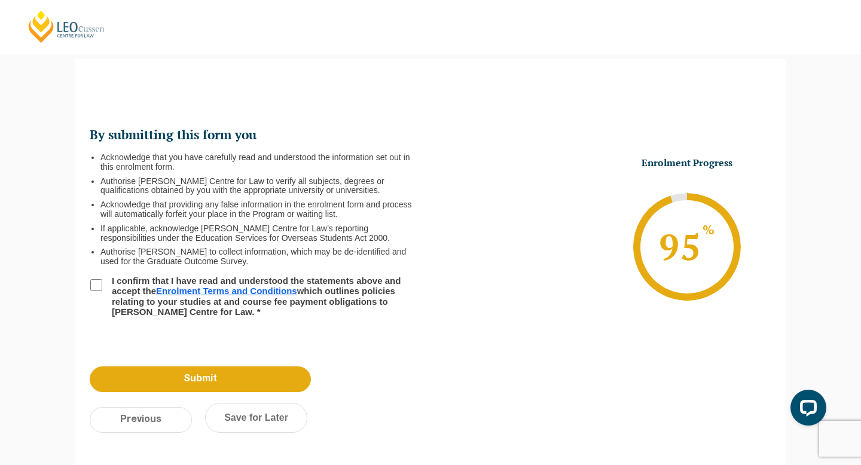
scroll to position [103, 0]
click at [99, 285] on input "I confirm that I have read and understood the statements above and accept the E…" at bounding box center [96, 286] width 12 height 12
checkbox input "true"
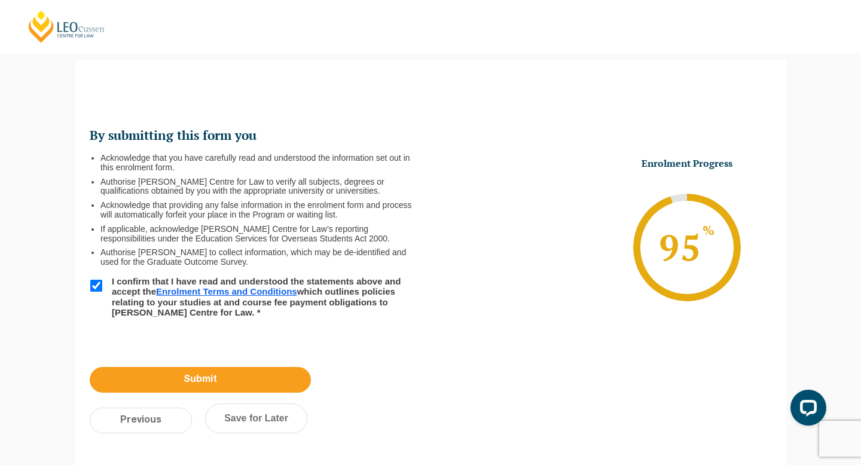
click at [180, 376] on input "Submit" at bounding box center [200, 380] width 221 height 26
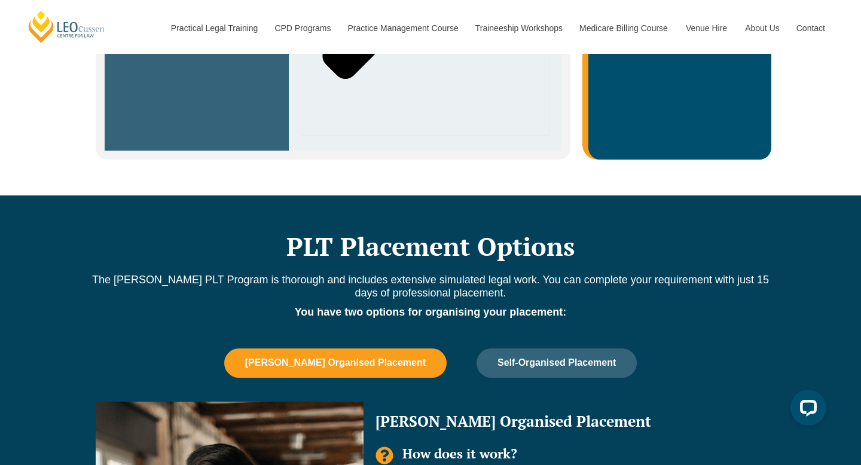
scroll to position [1027, 0]
